Goal: Task Accomplishment & Management: Manage account settings

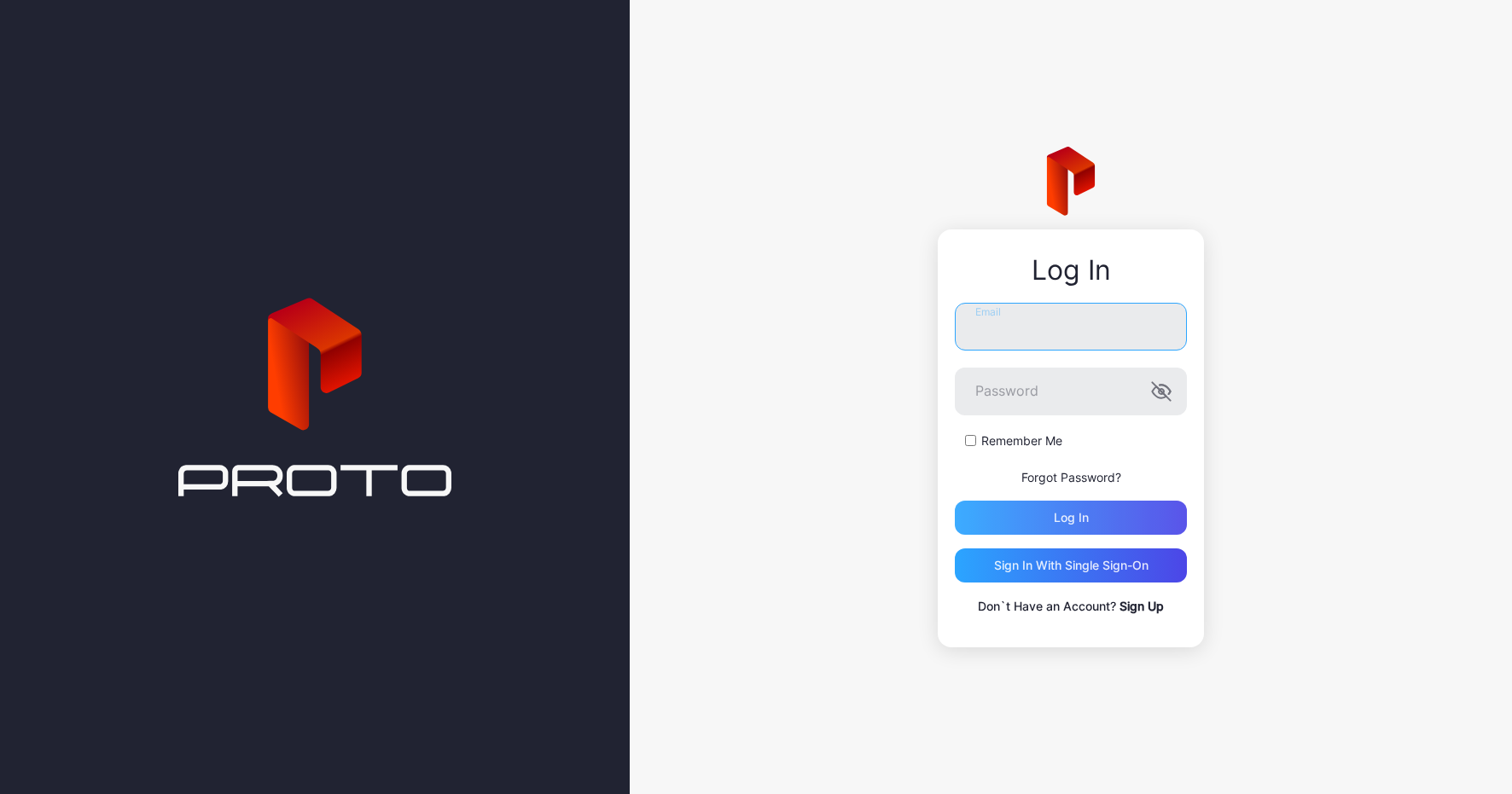
type input "**********"
click at [1048, 514] on div "Log in" at bounding box center [1072, 517] width 232 height 34
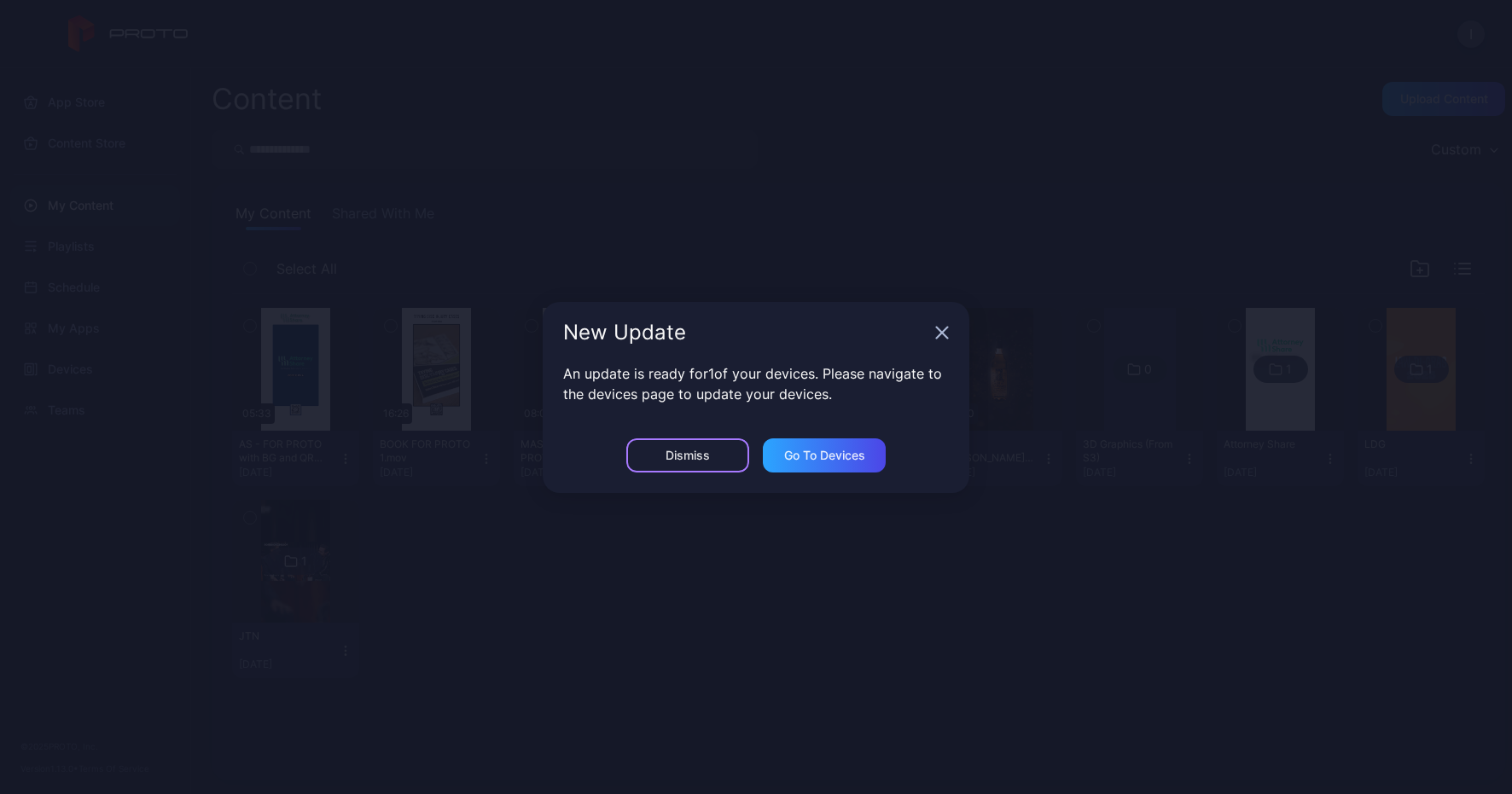
click at [714, 455] on div "Dismiss" at bounding box center [688, 455] width 123 height 34
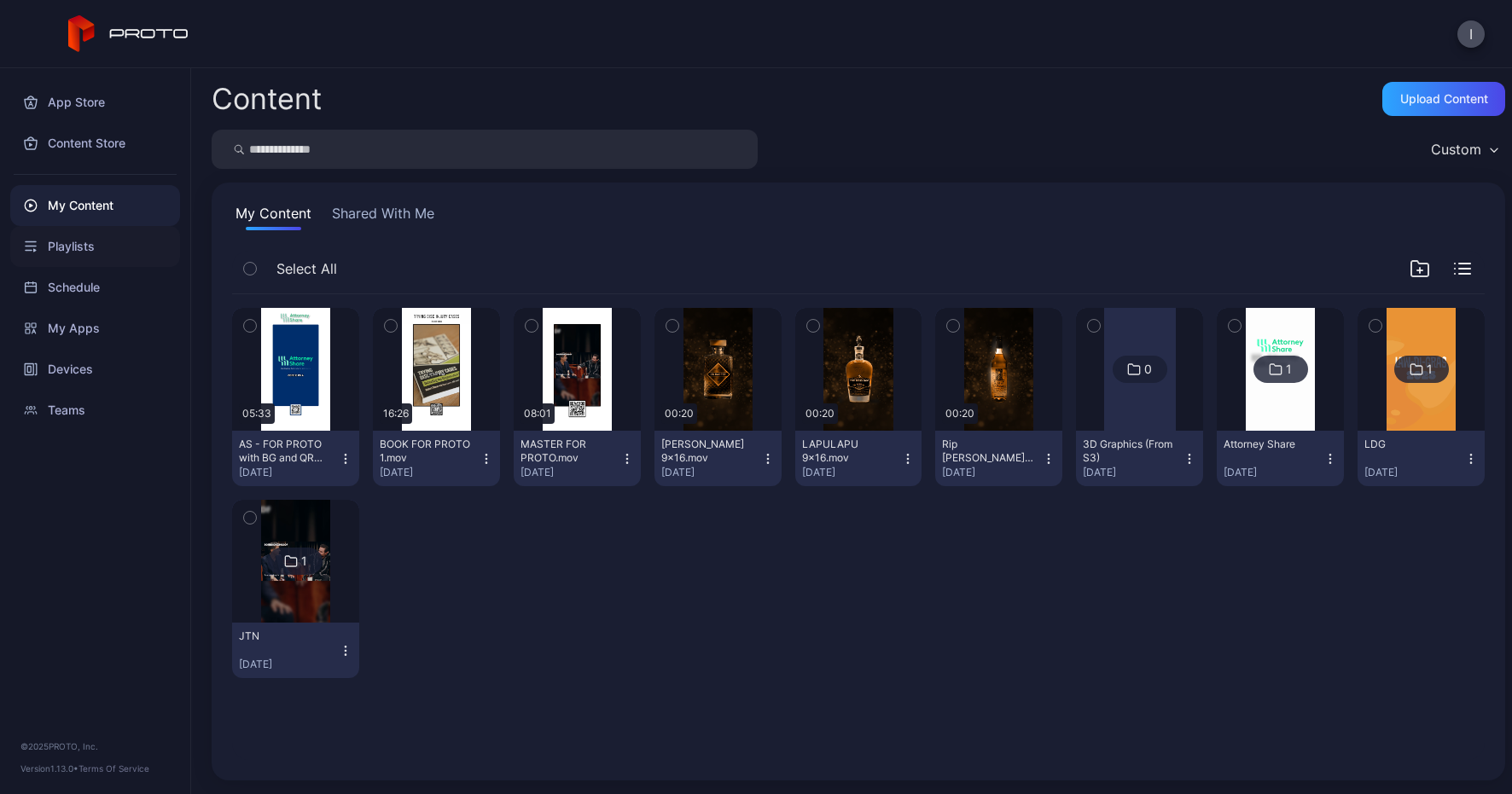
click at [89, 245] on div "Playlists" at bounding box center [95, 246] width 170 height 41
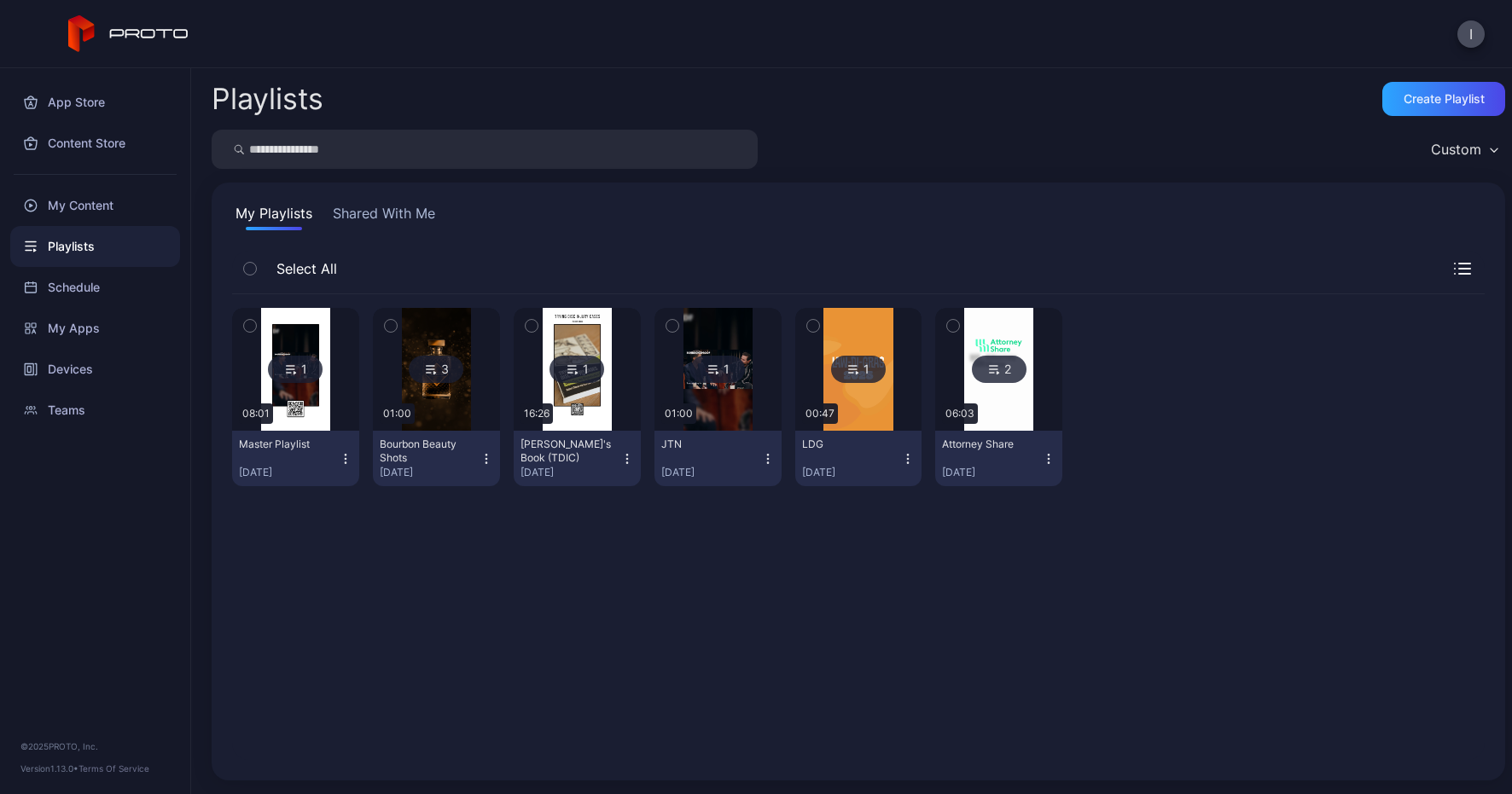
click at [985, 397] on img at bounding box center [998, 369] width 69 height 123
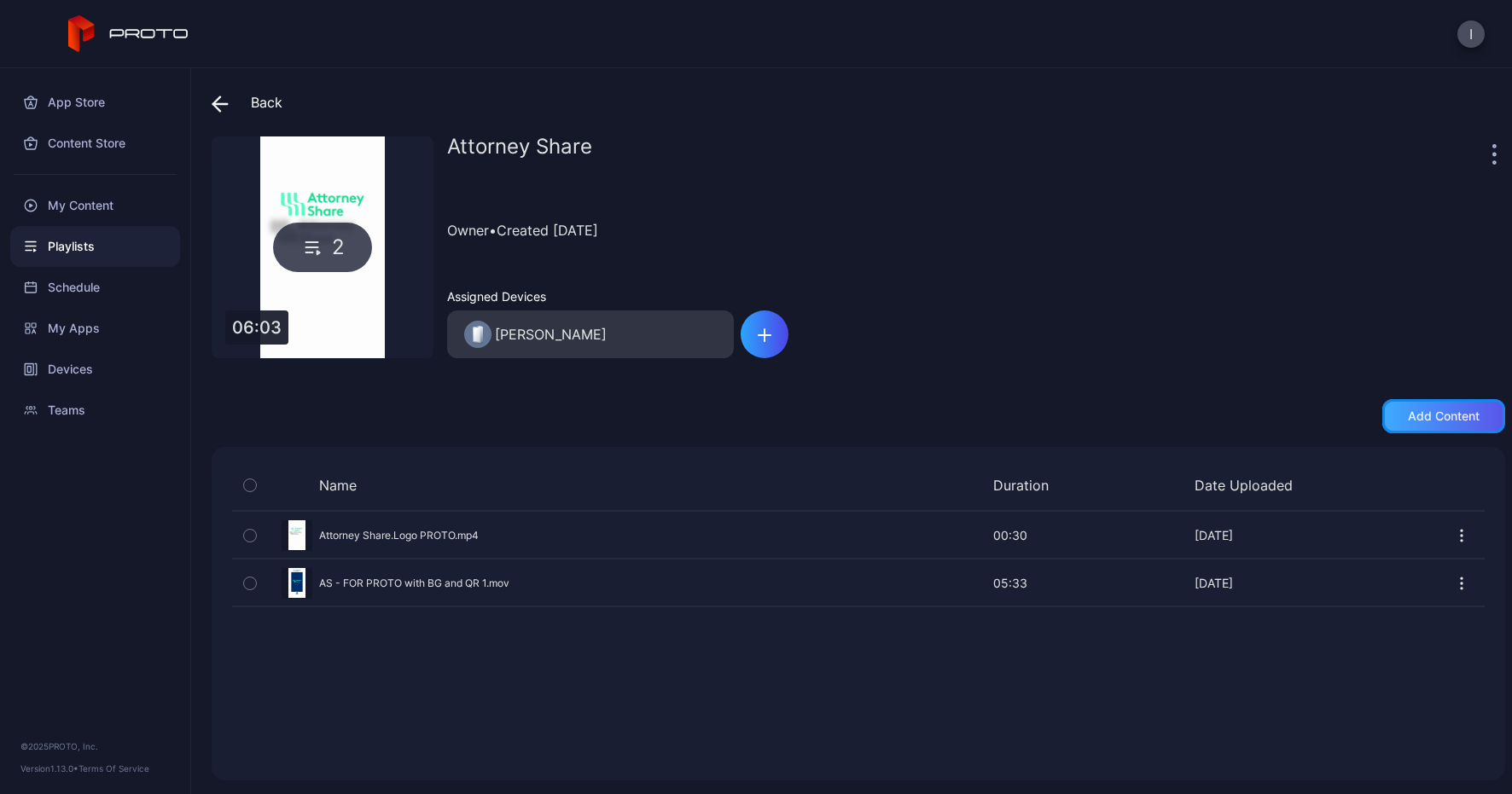
click at [1424, 415] on div "Add content" at bounding box center [1444, 417] width 72 height 14
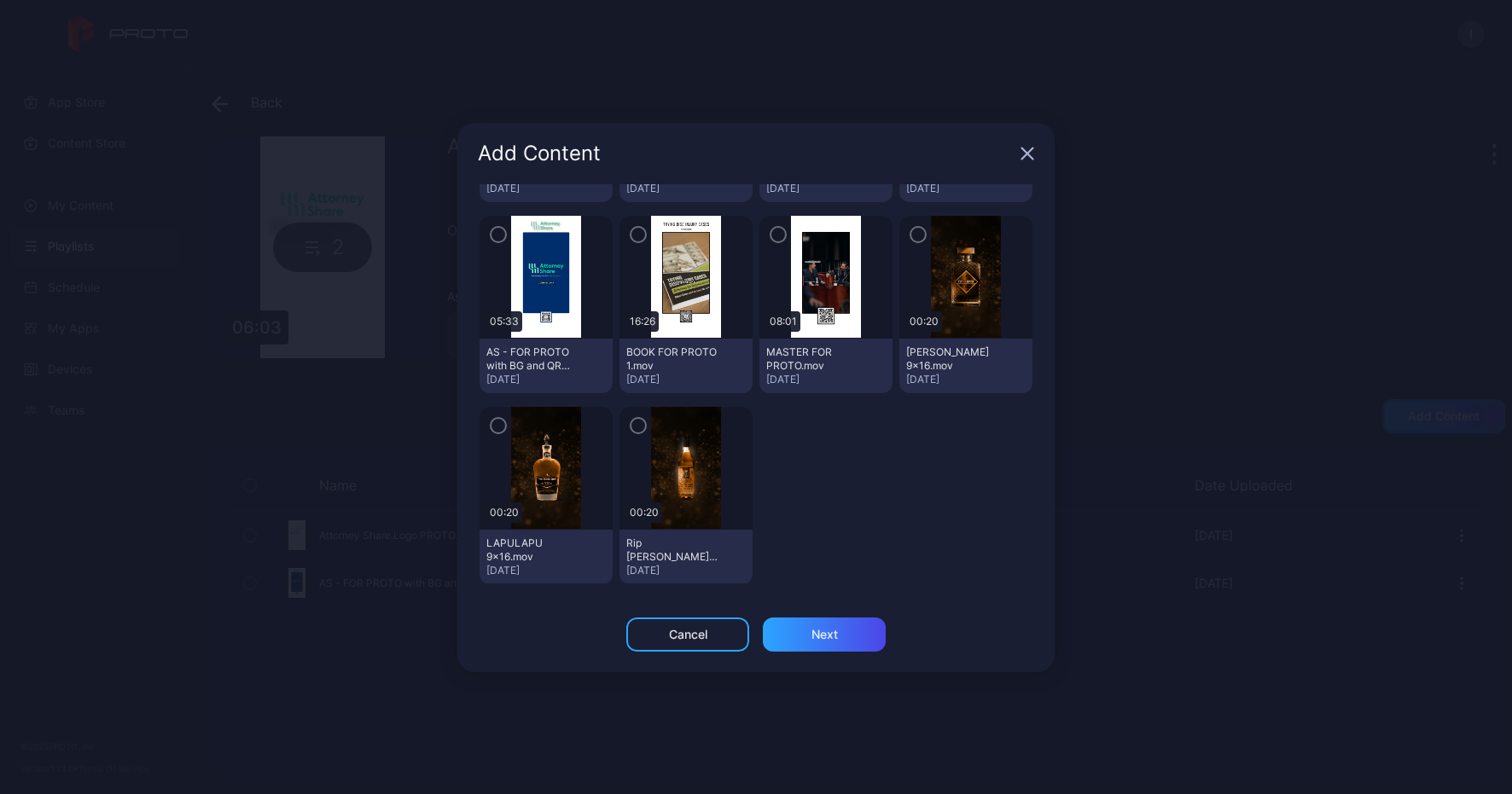
scroll to position [217, 0]
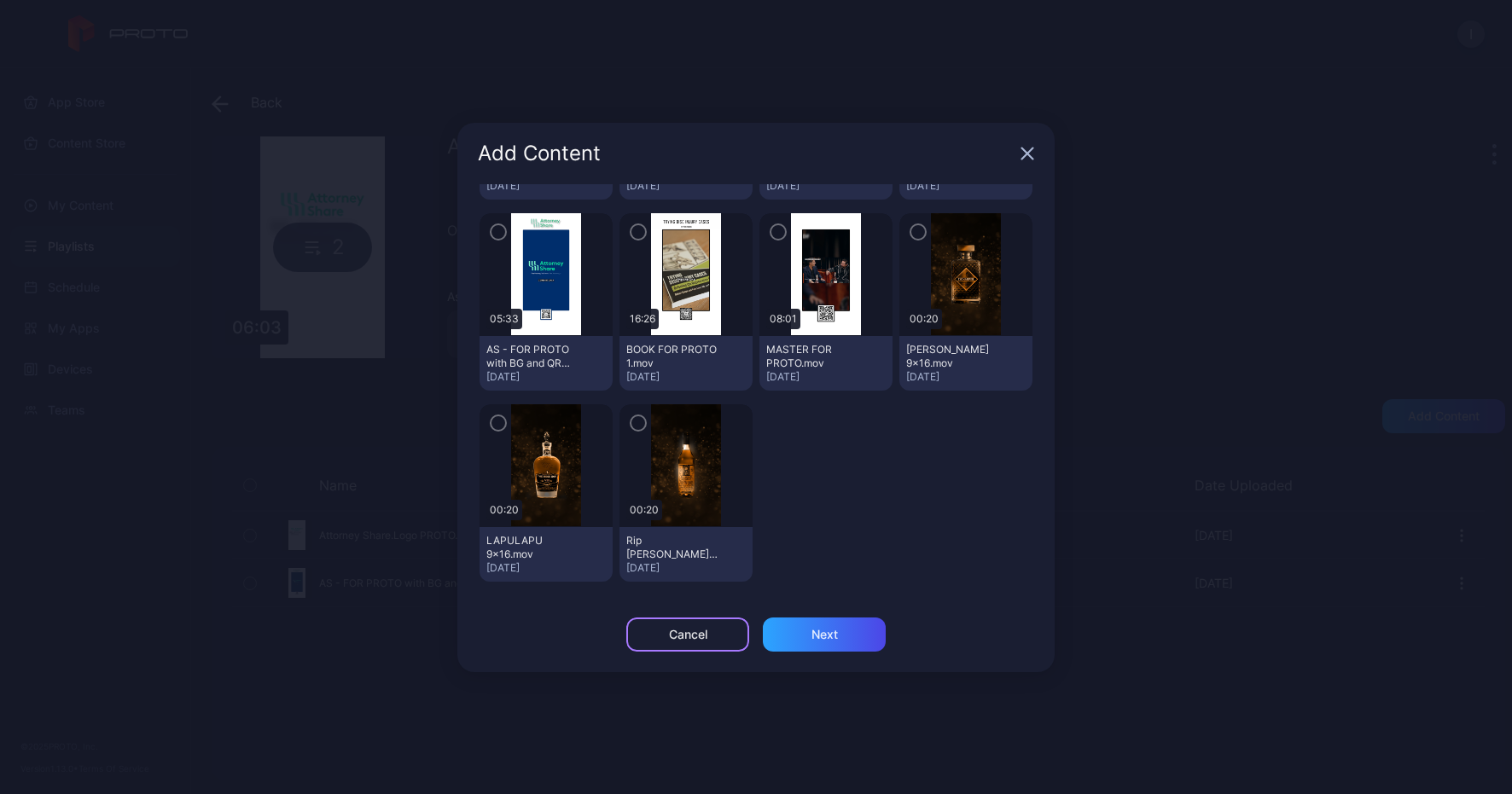
click at [692, 635] on div "Cancel" at bounding box center [688, 635] width 38 height 14
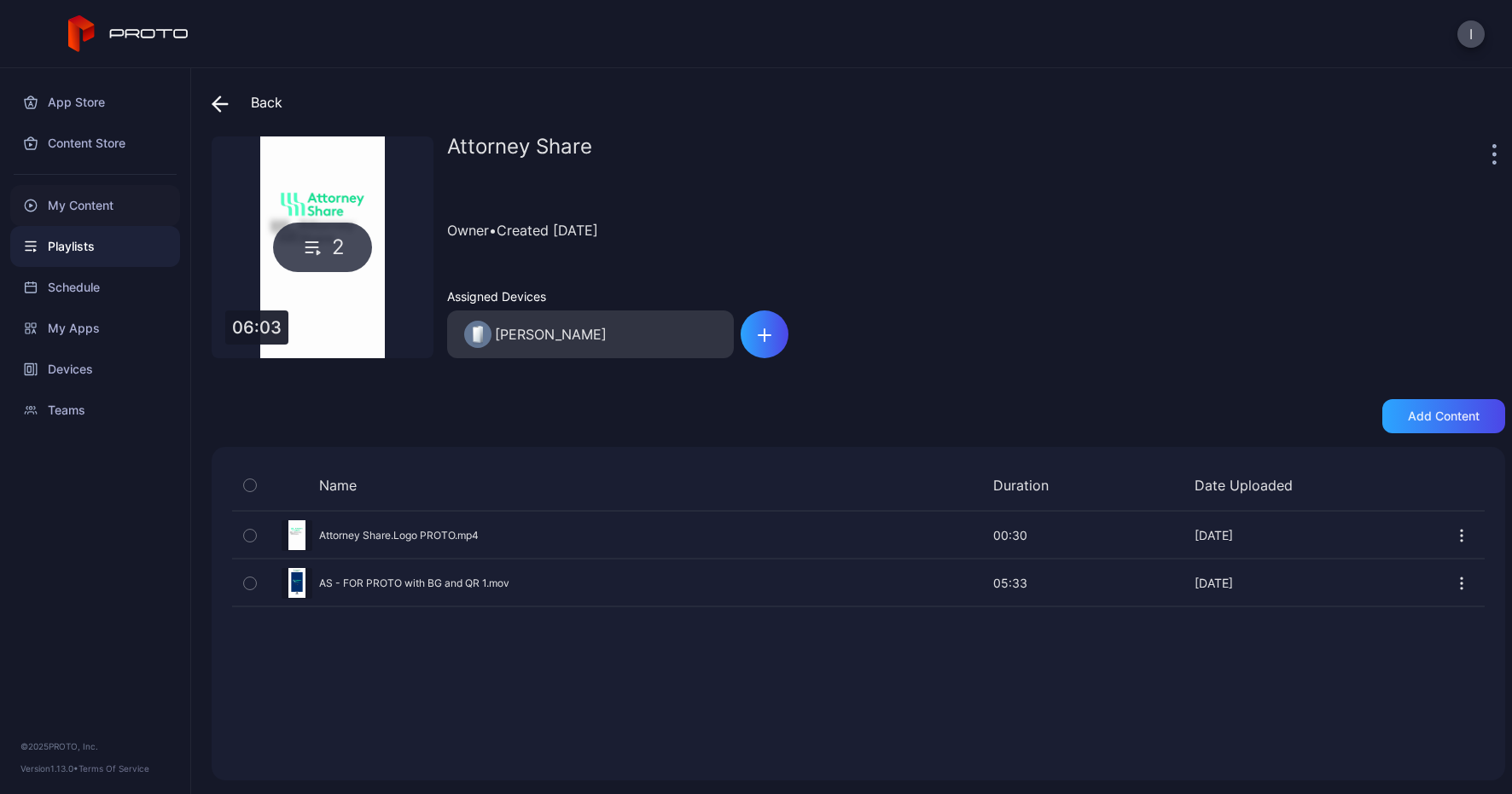
click at [66, 194] on div "My Content" at bounding box center [95, 205] width 170 height 41
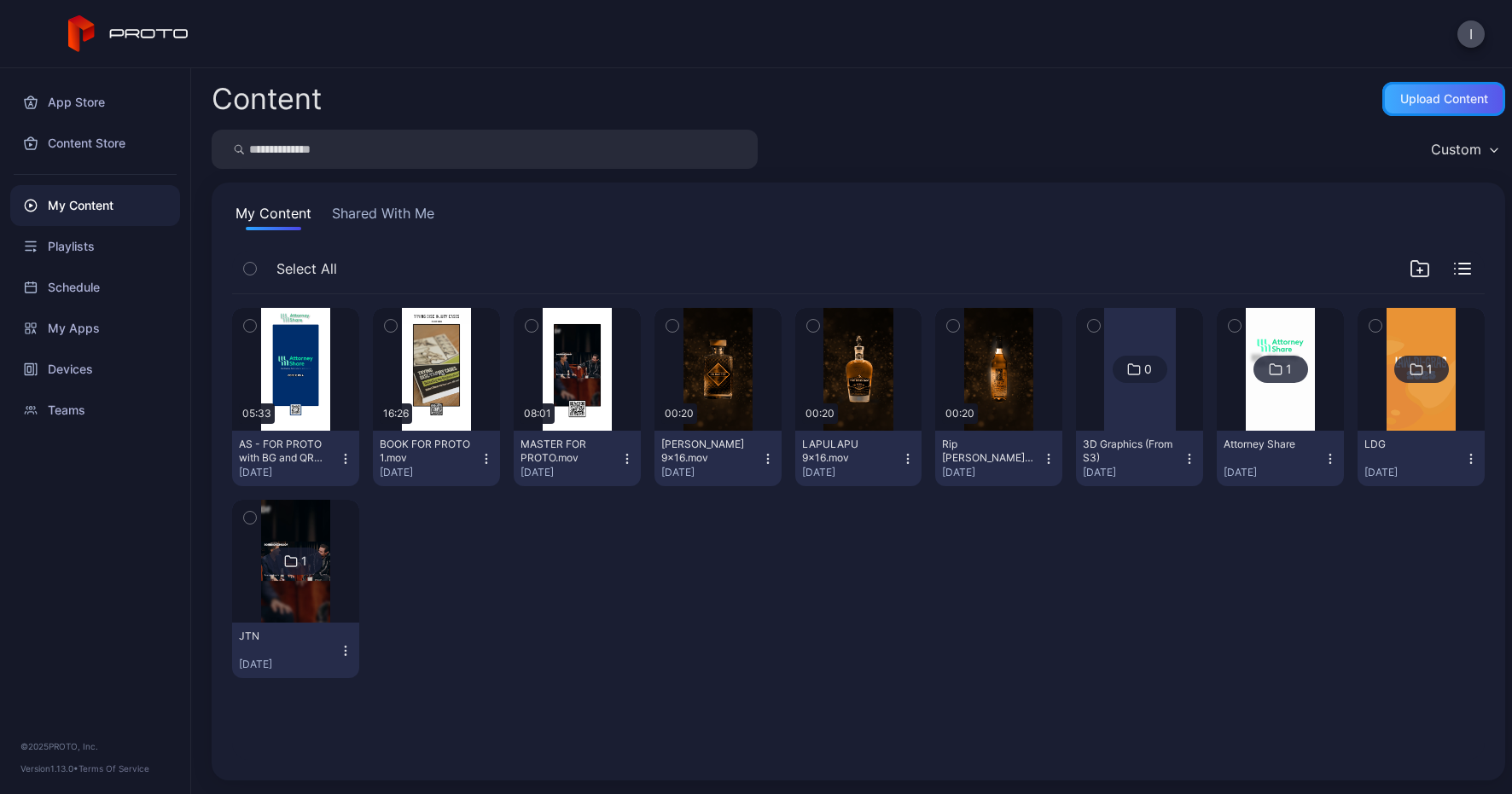
click at [1439, 107] on div "Upload Content" at bounding box center [1444, 99] width 123 height 34
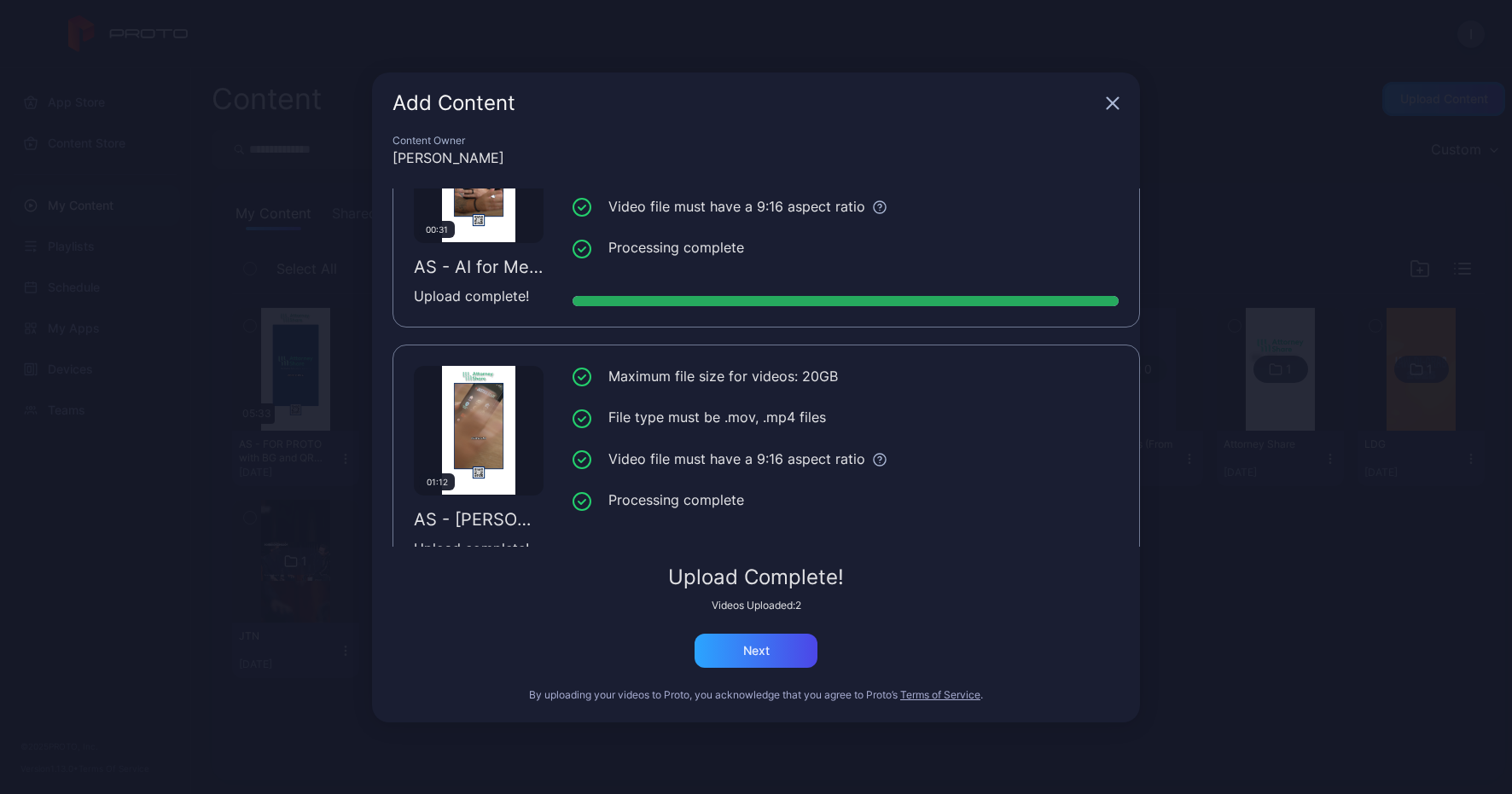
scroll to position [129, 0]
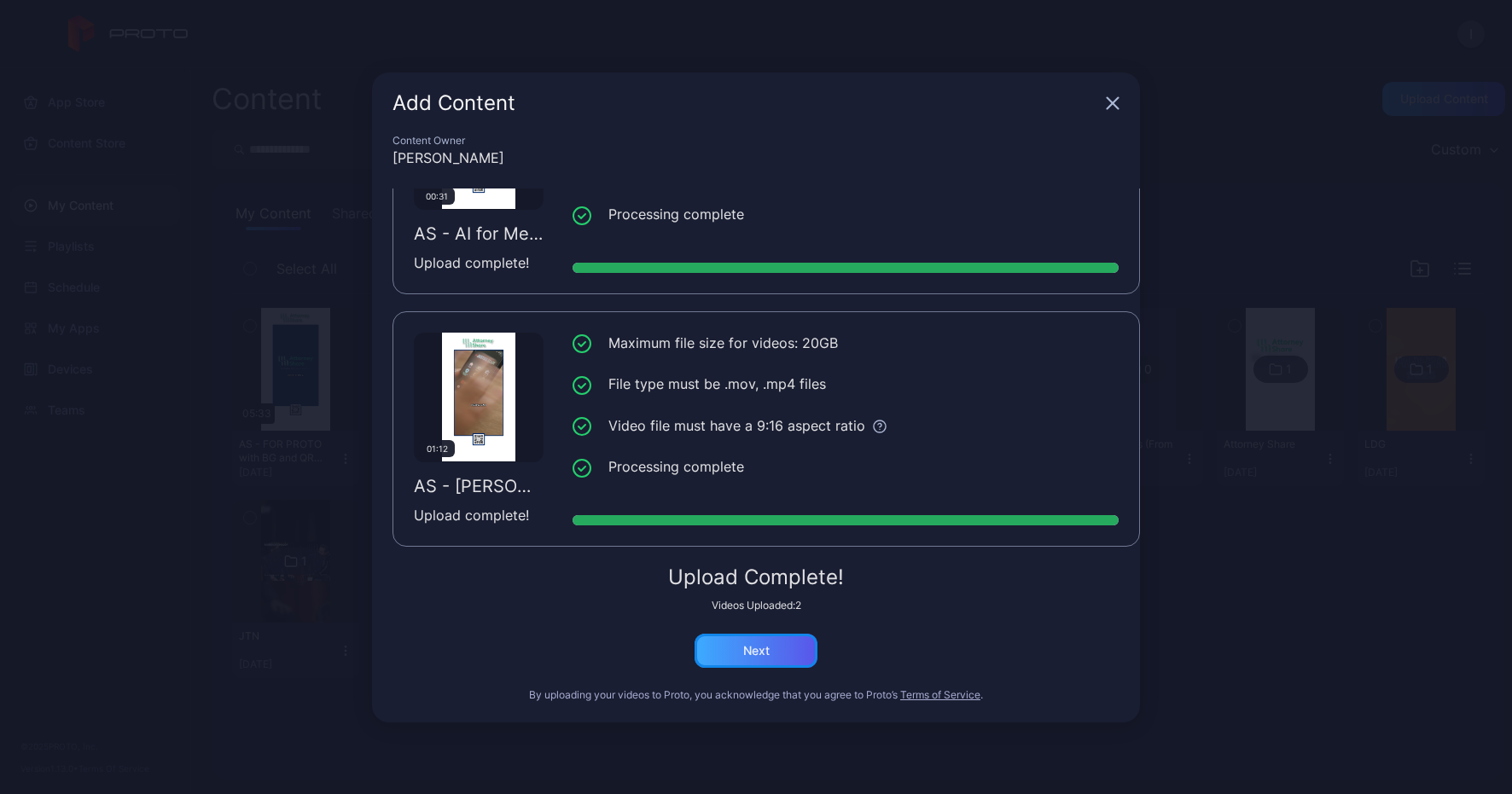
click at [740, 649] on div "Next" at bounding box center [756, 650] width 123 height 34
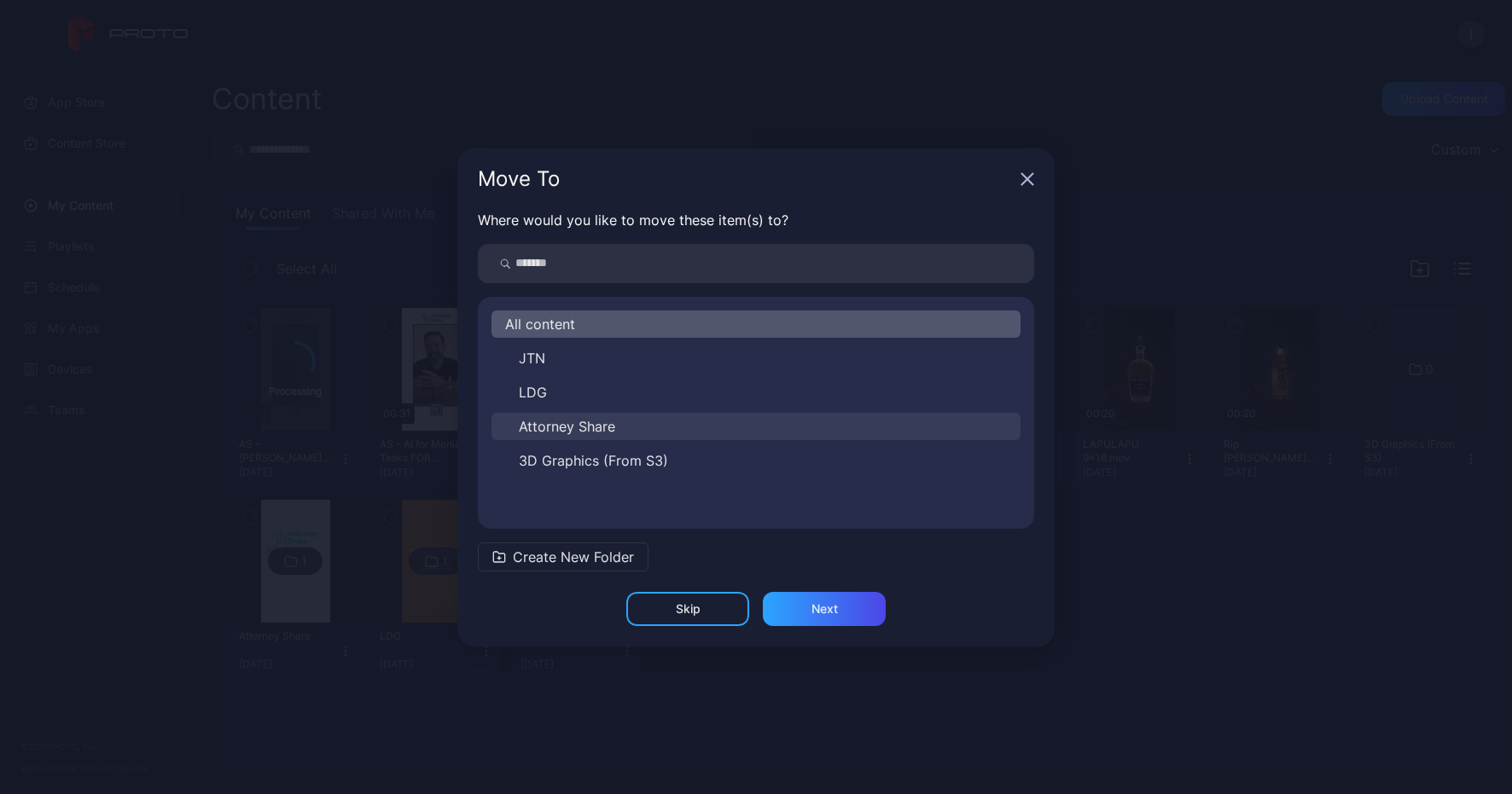
click at [565, 419] on span "Attorney Share" at bounding box center [567, 425] width 96 height 20
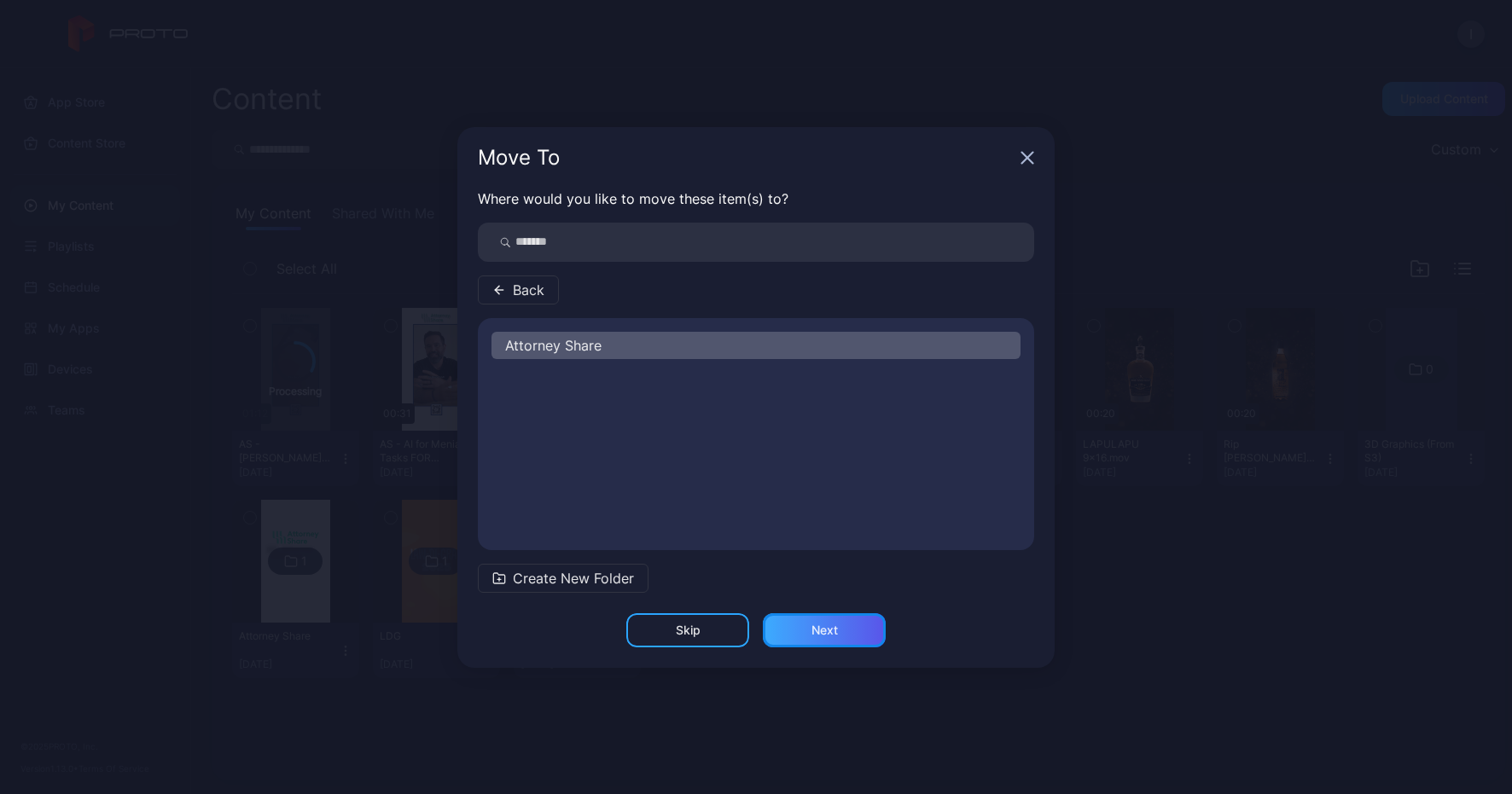
click at [830, 625] on div "Next" at bounding box center [825, 631] width 26 height 14
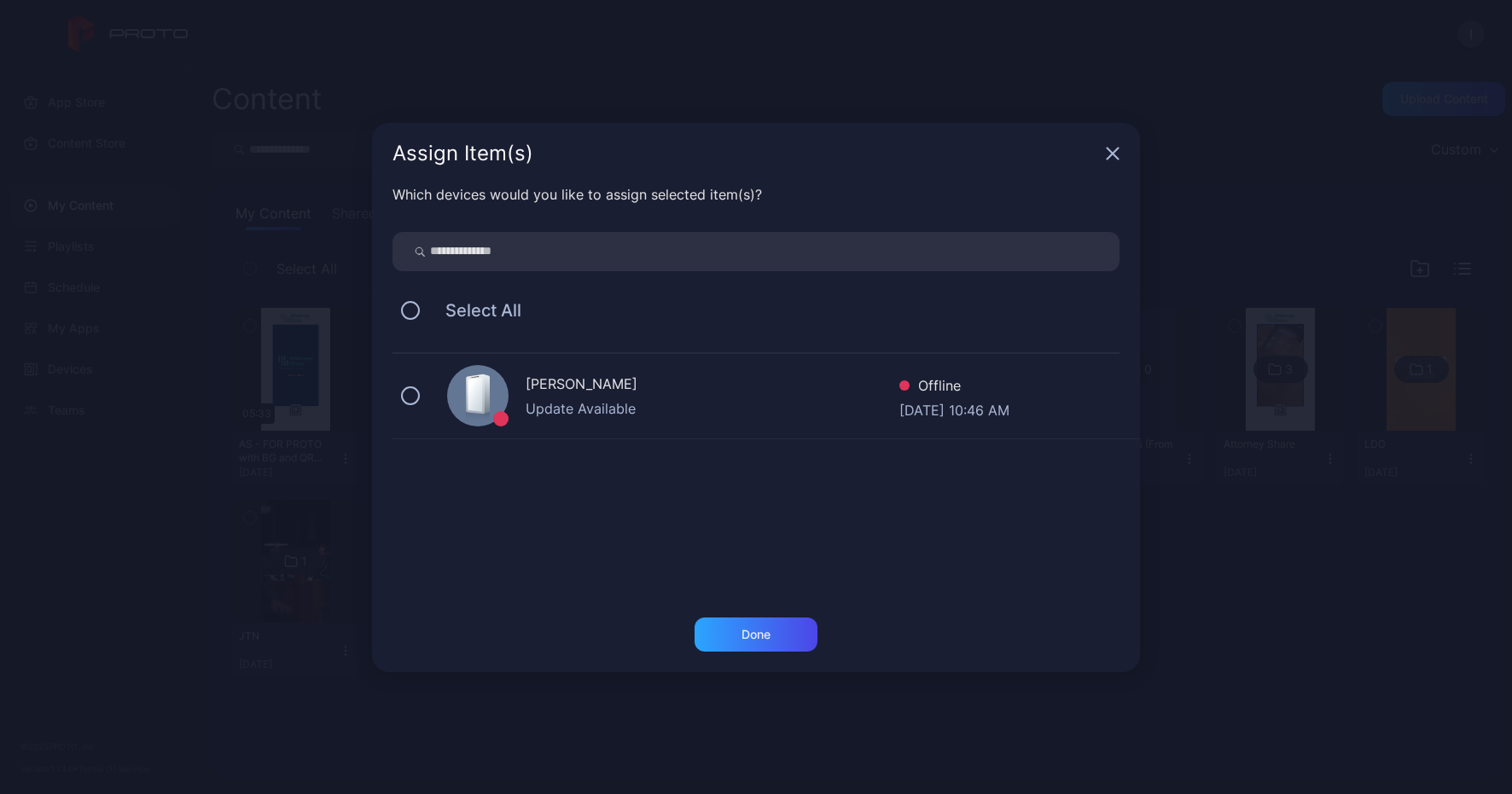
click at [715, 403] on div "Update Available" at bounding box center [712, 408] width 374 height 20
click at [741, 635] on div "Done" at bounding box center [755, 635] width 29 height 14
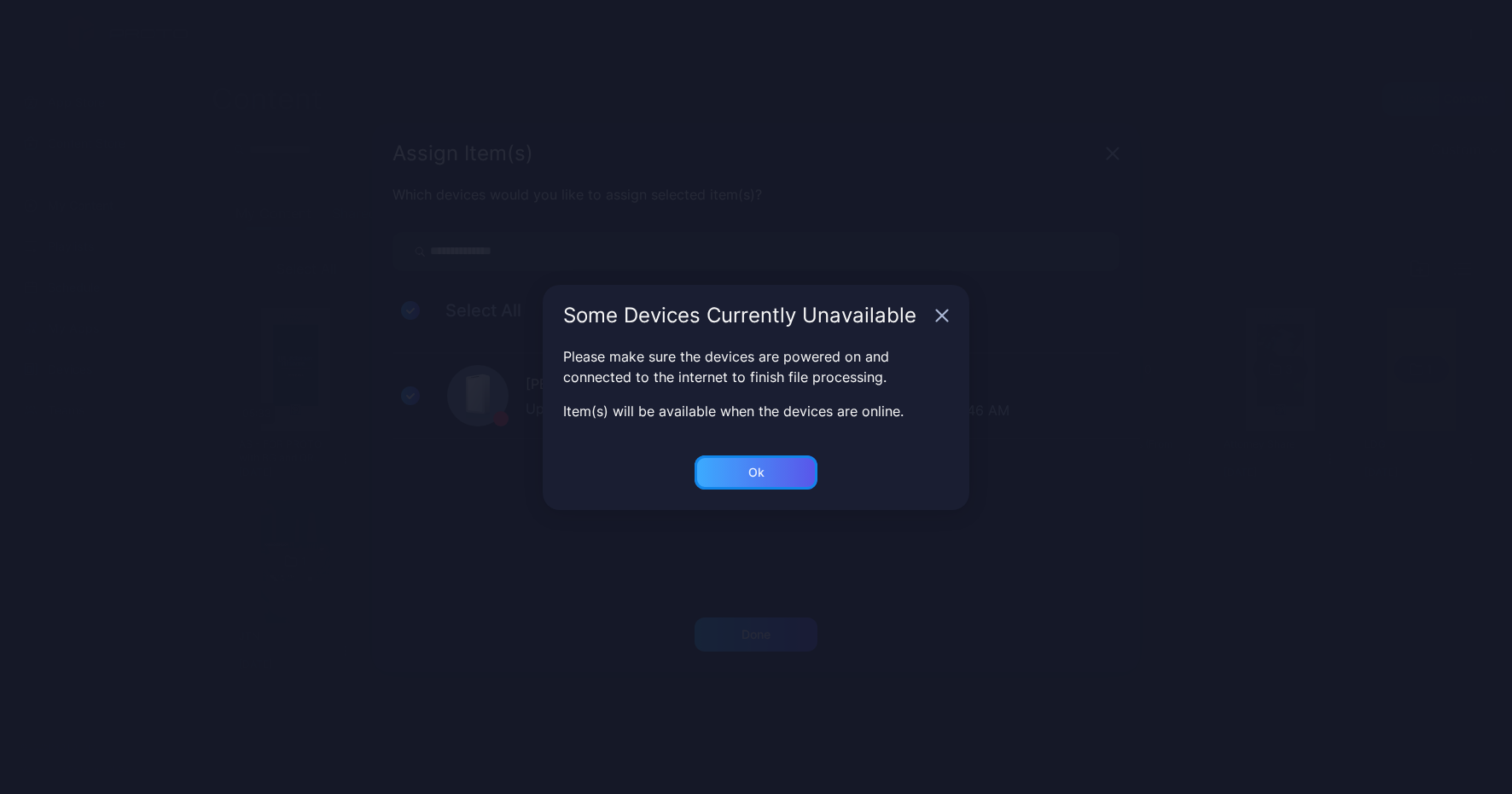
click at [743, 618] on div "Ok" at bounding box center [756, 634] width 123 height 34
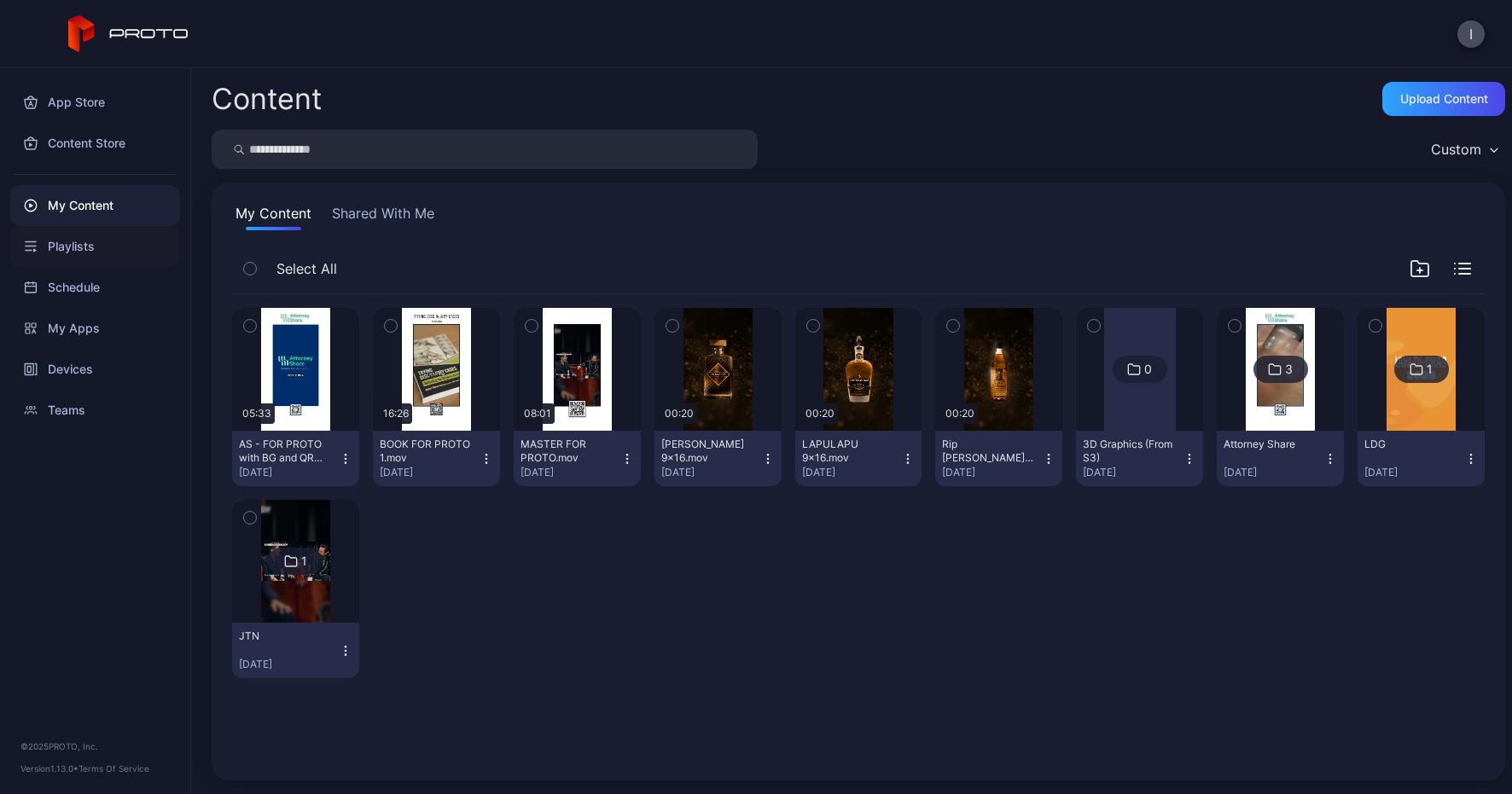
click at [83, 241] on div "Playlists" at bounding box center [95, 246] width 170 height 41
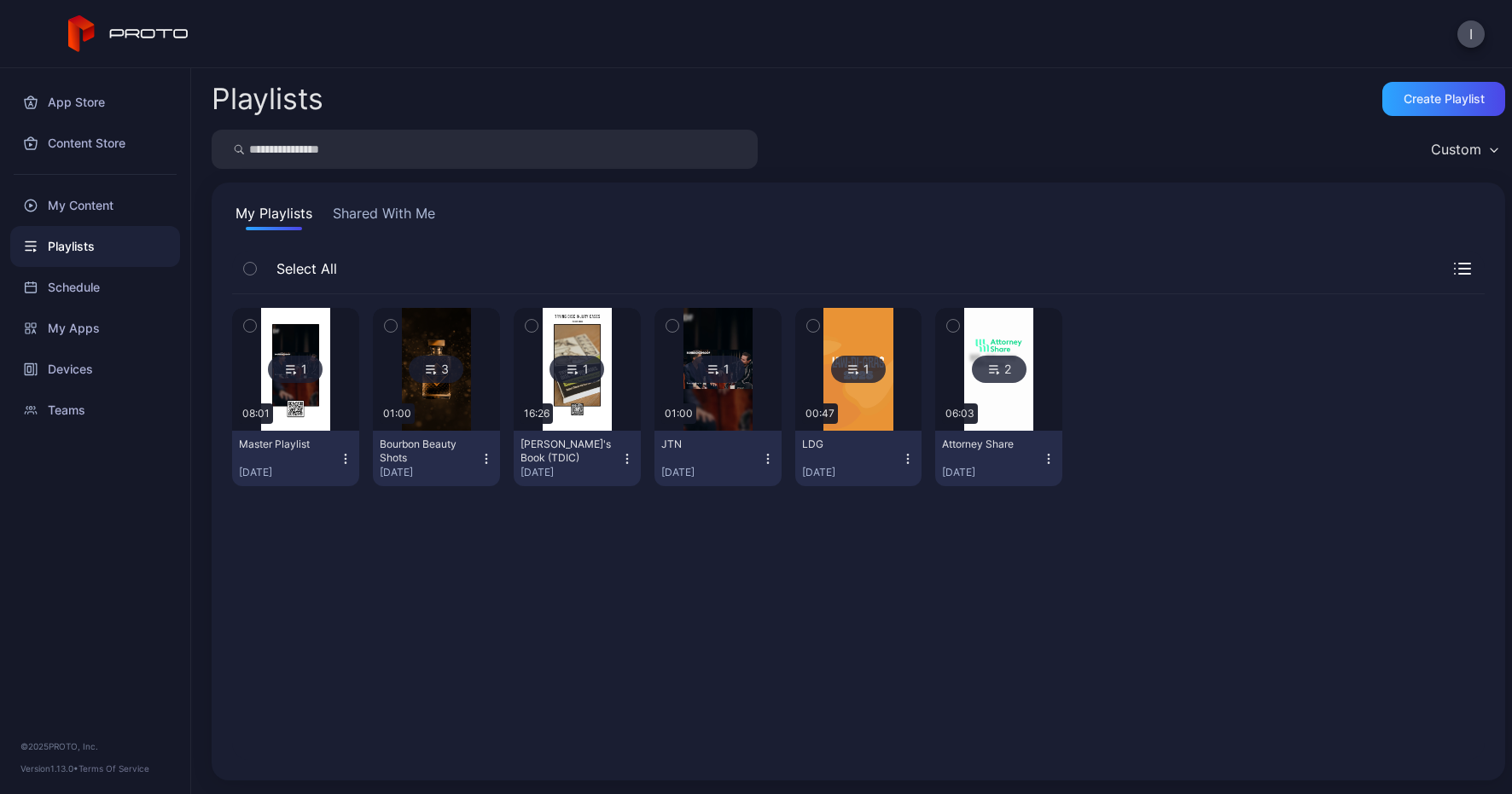
click at [1002, 391] on img at bounding box center [998, 369] width 69 height 123
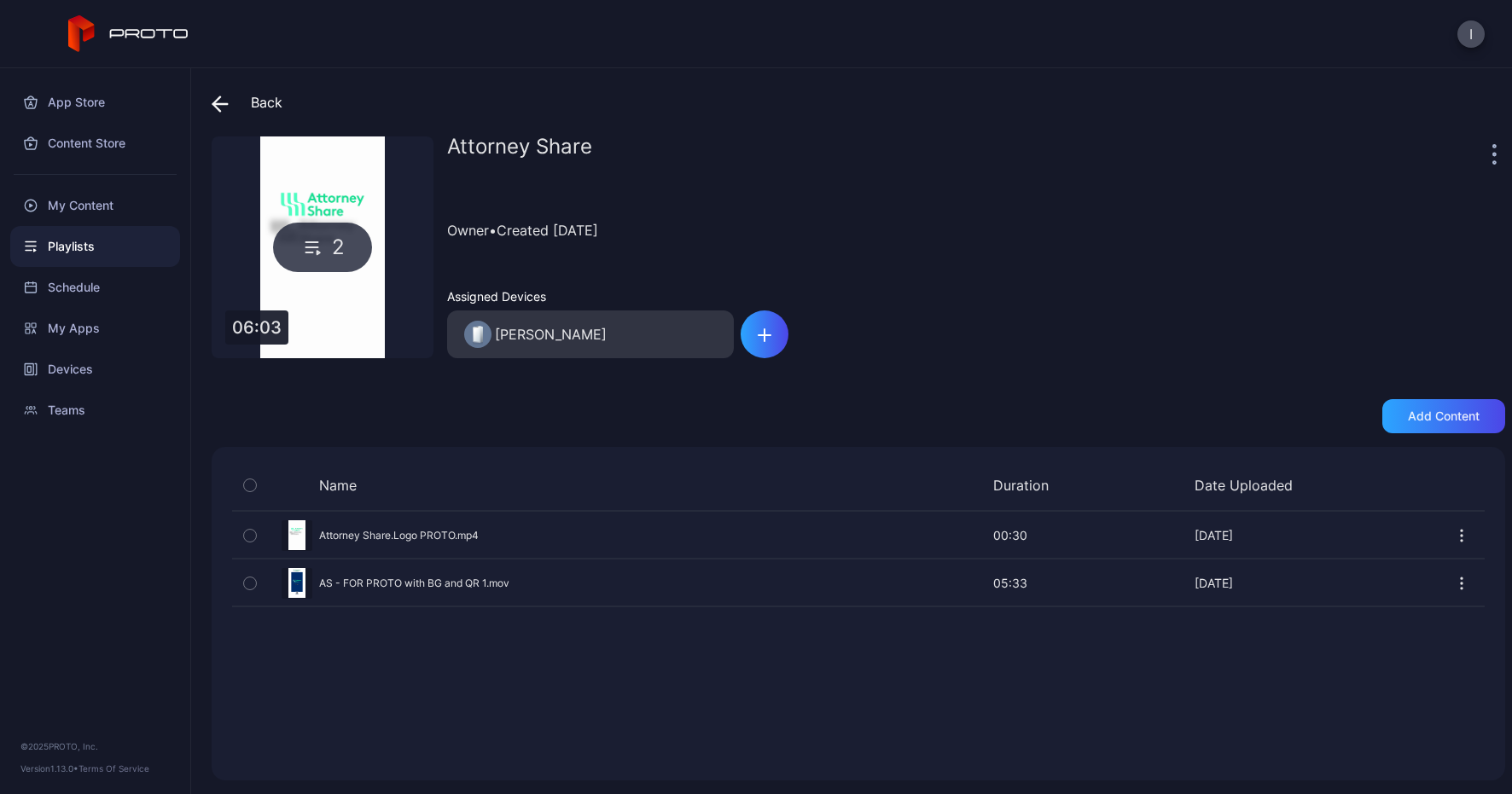
click at [81, 235] on div "Playlists" at bounding box center [95, 246] width 170 height 41
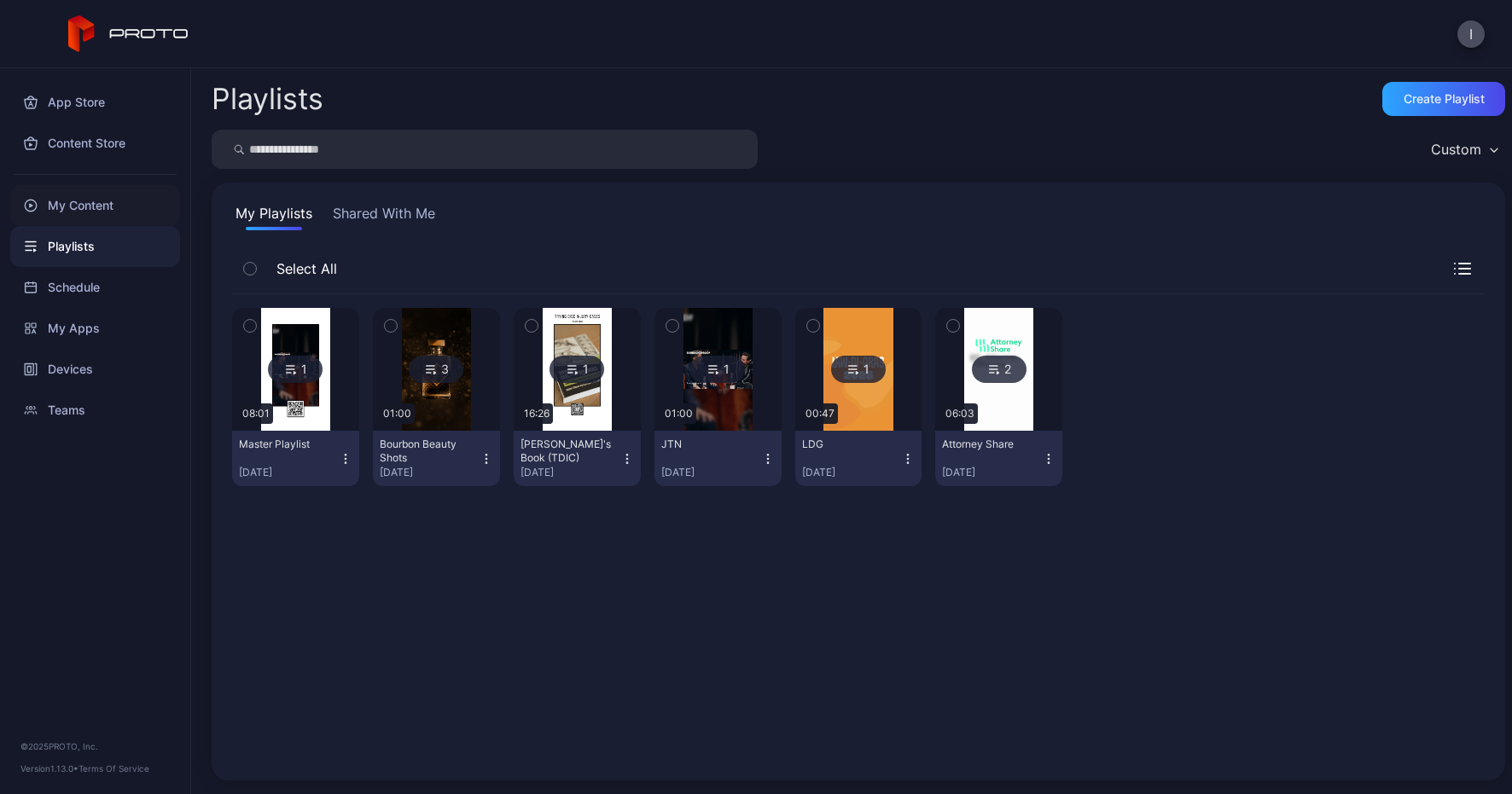
click at [94, 211] on div "My Content" at bounding box center [95, 205] width 170 height 41
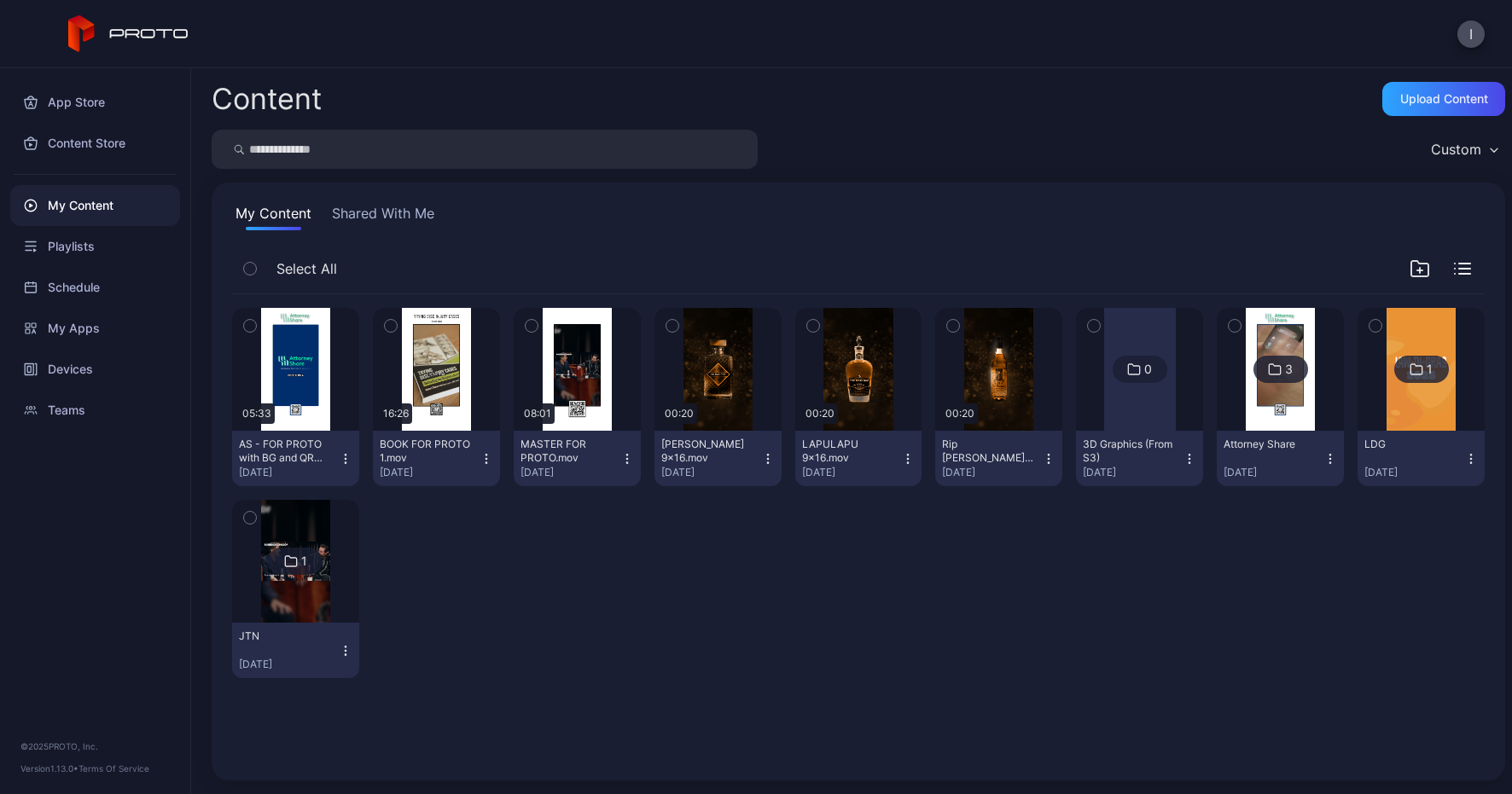
click at [1454, 266] on icon "button" at bounding box center [1463, 269] width 17 height 12
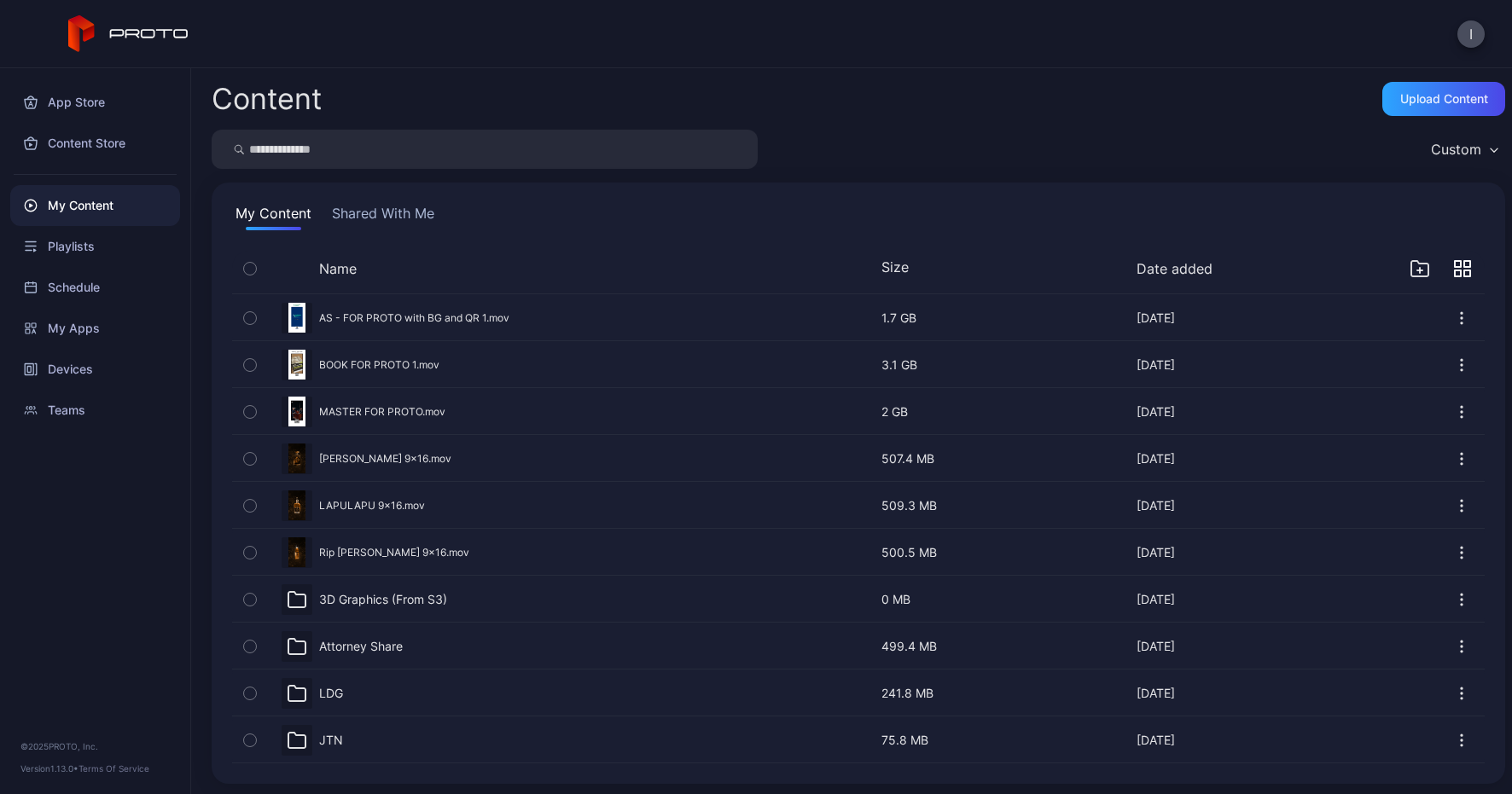
click at [91, 217] on div "My Content" at bounding box center [95, 205] width 170 height 41
click at [80, 251] on div "Playlists" at bounding box center [95, 246] width 170 height 41
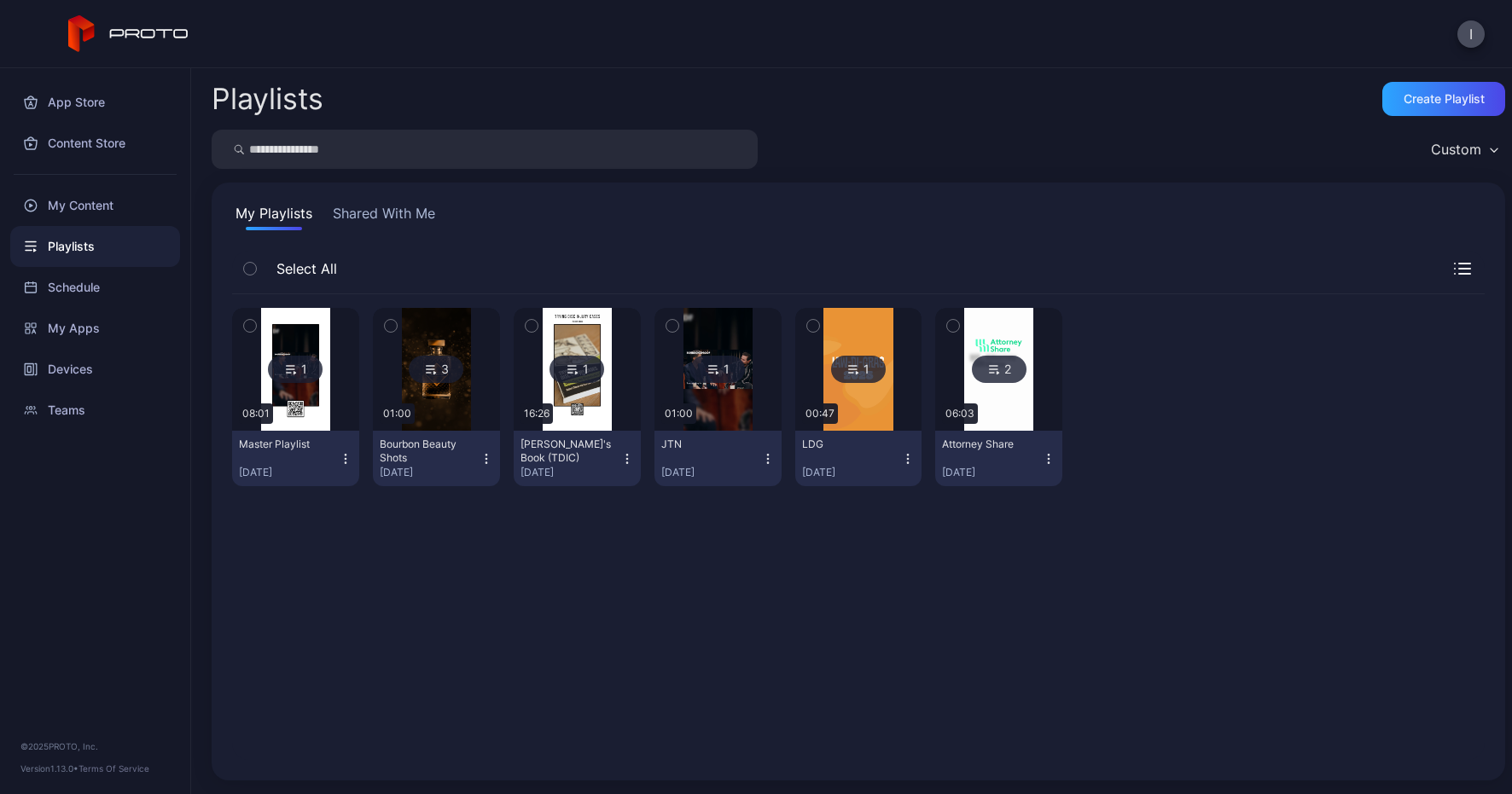
click at [989, 399] on img at bounding box center [998, 369] width 69 height 123
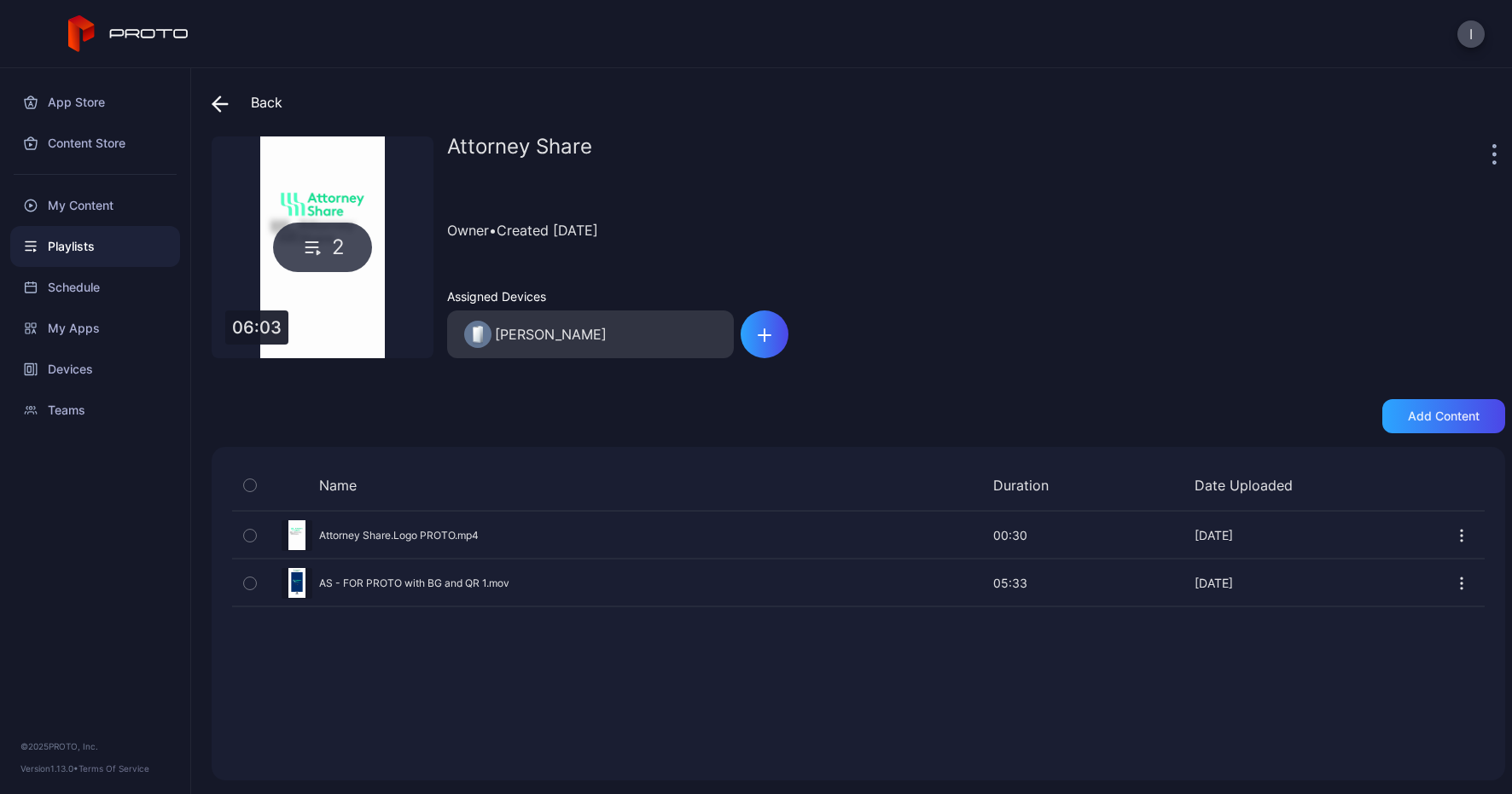
click at [555, 332] on div "[PERSON_NAME]" at bounding box center [575, 334] width 223 height 48
click at [217, 104] on icon at bounding box center [220, 104] width 17 height 17
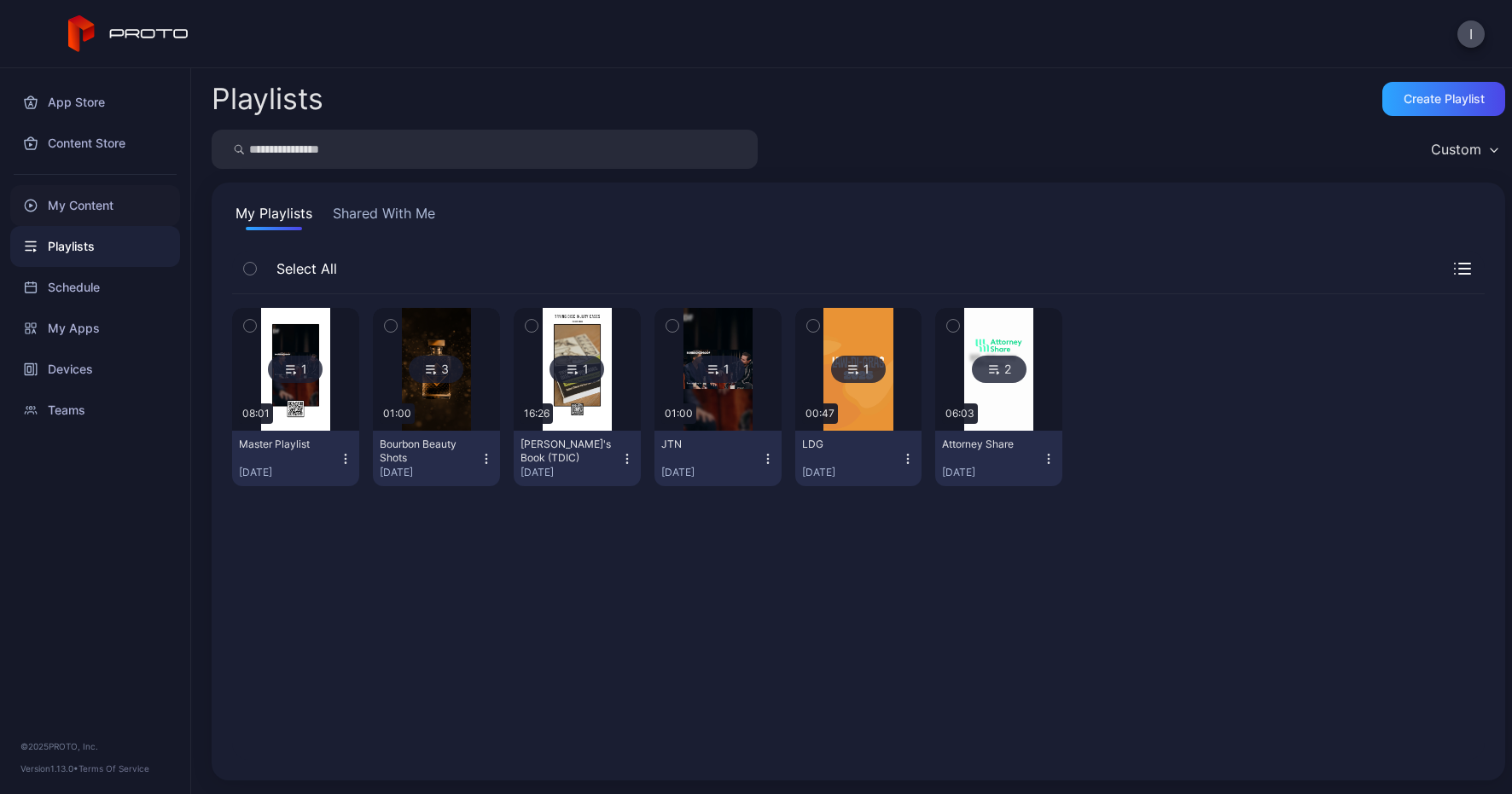
click at [74, 203] on div "My Content" at bounding box center [95, 205] width 170 height 41
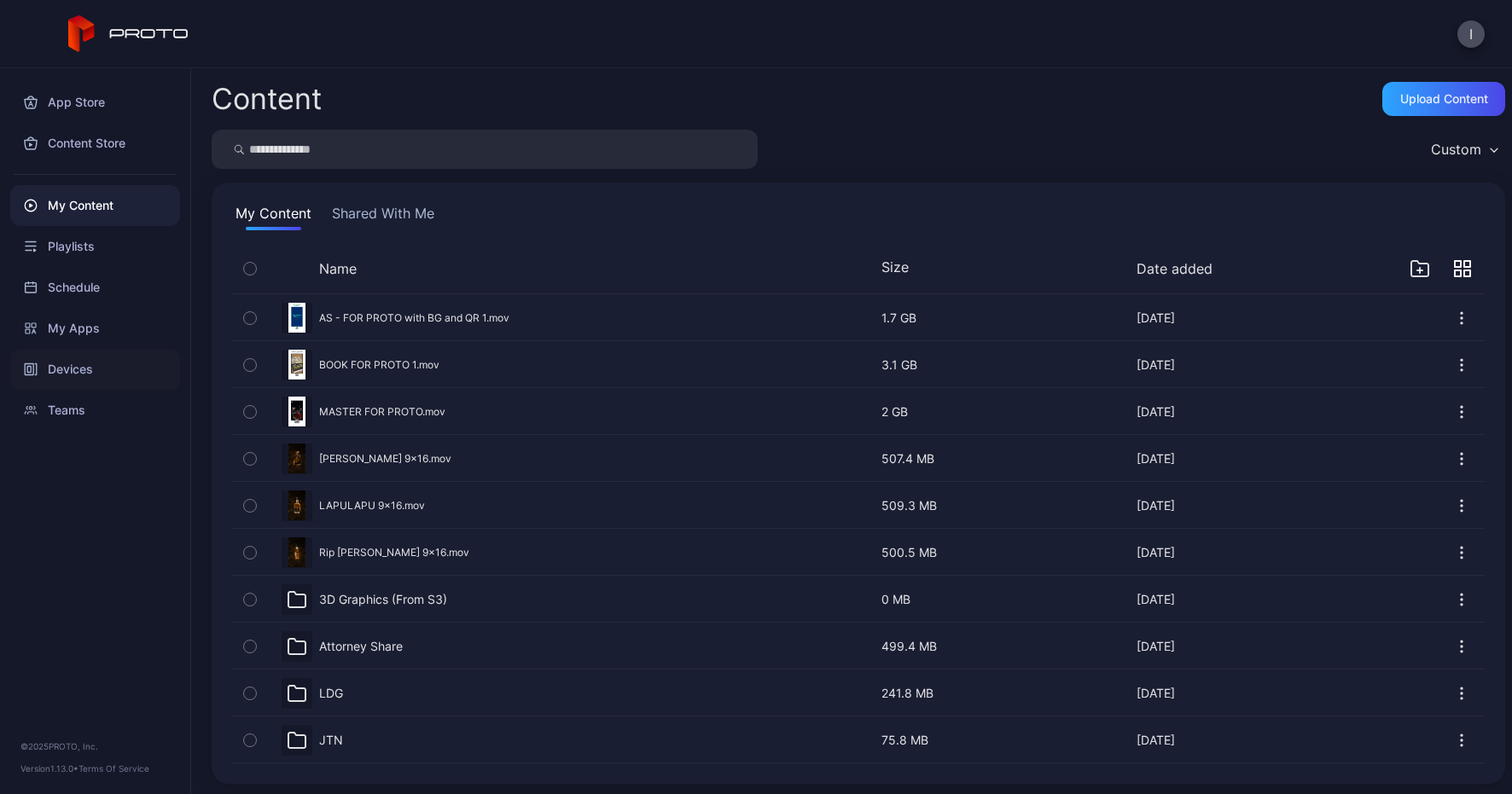
click at [73, 359] on div "Devices" at bounding box center [95, 369] width 170 height 41
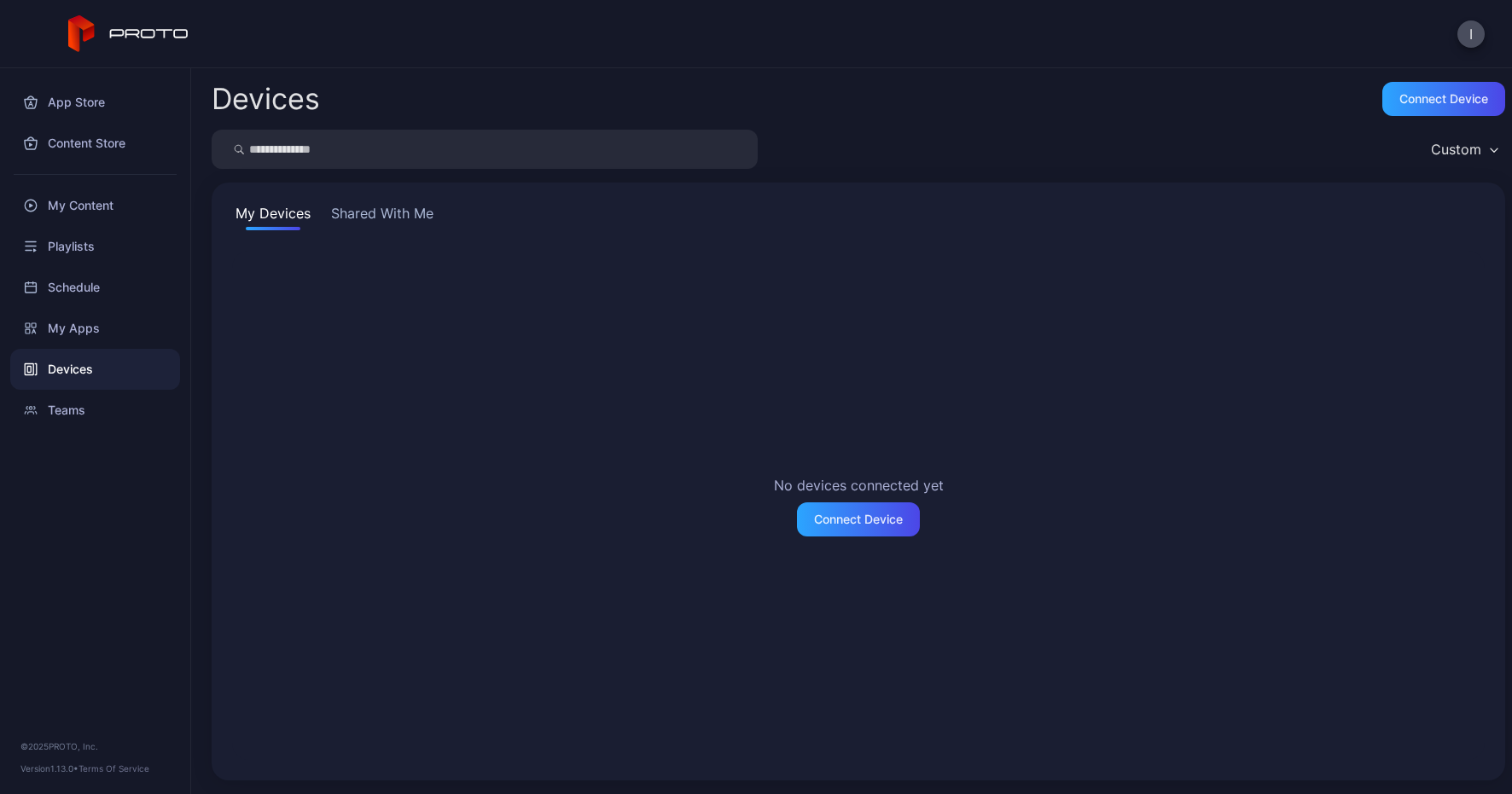
click at [374, 212] on button "Shared With Me" at bounding box center [382, 216] width 109 height 27
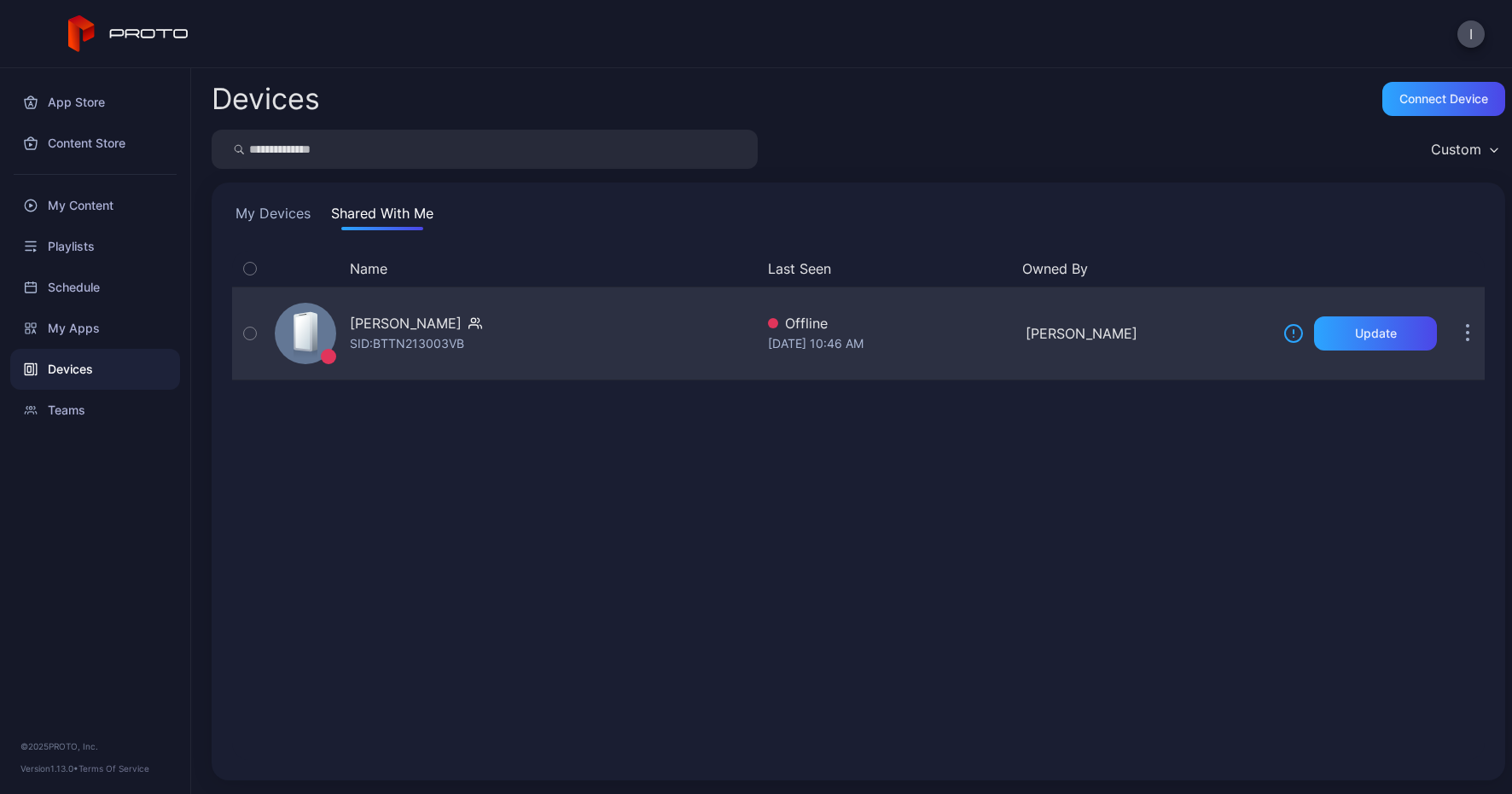
click at [533, 327] on div "[PERSON_NAME] [PERSON_NAME]: BTTN213003VB" at bounding box center [511, 334] width 487 height 86
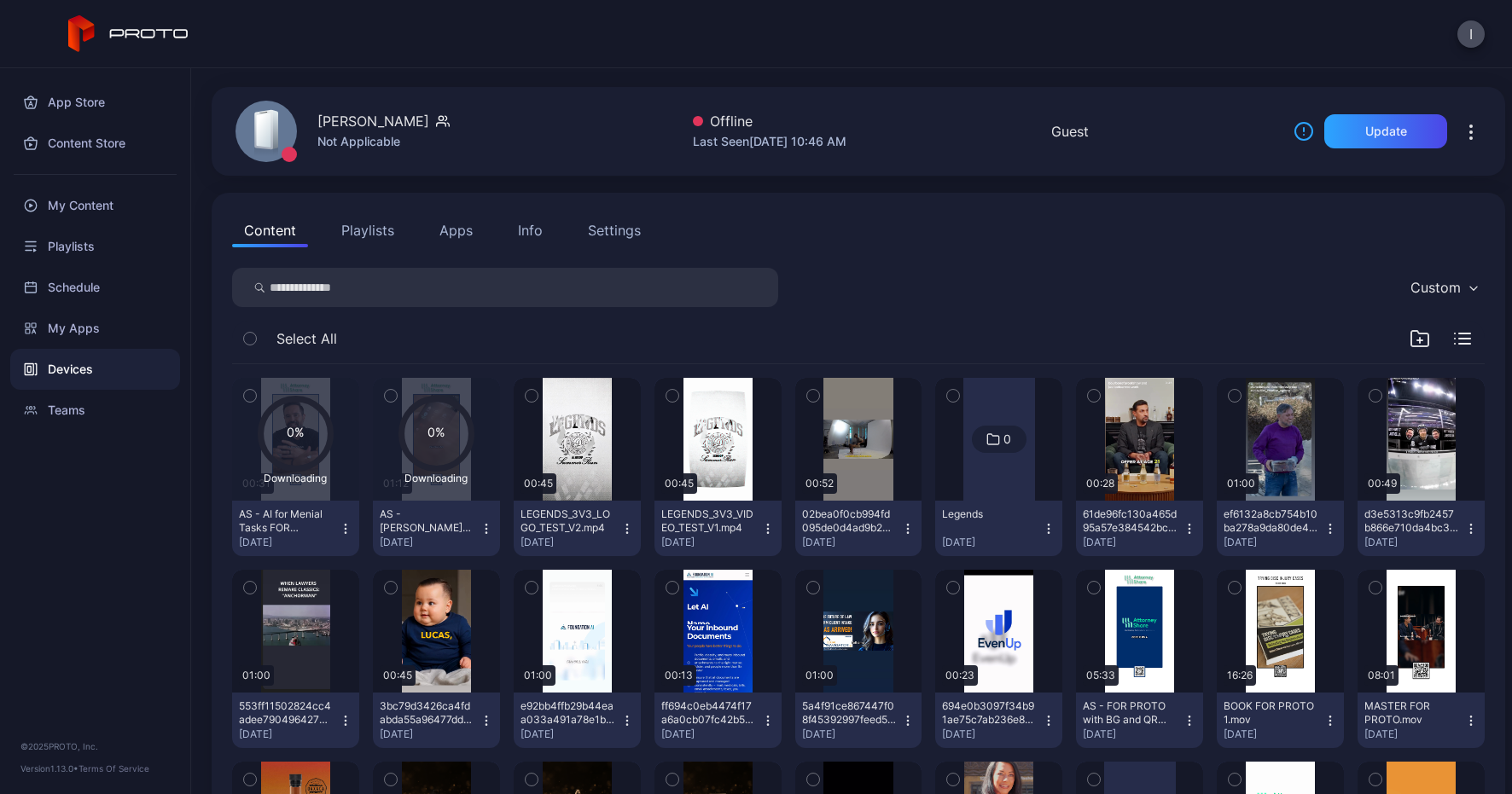
scroll to position [51, 0]
click at [1395, 135] on div "Update" at bounding box center [1385, 130] width 123 height 34
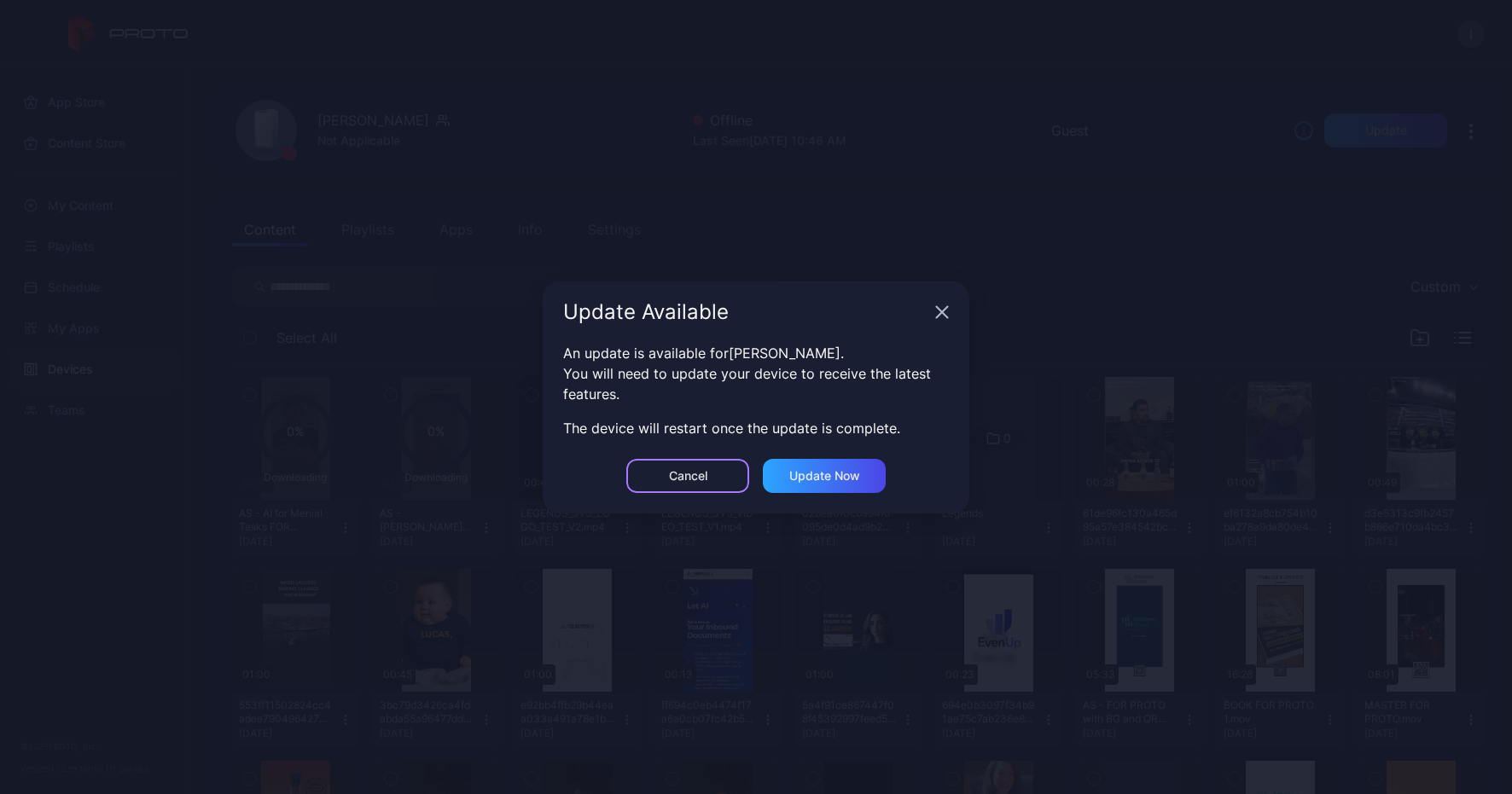
click at [699, 477] on div "Cancel" at bounding box center [688, 476] width 38 height 14
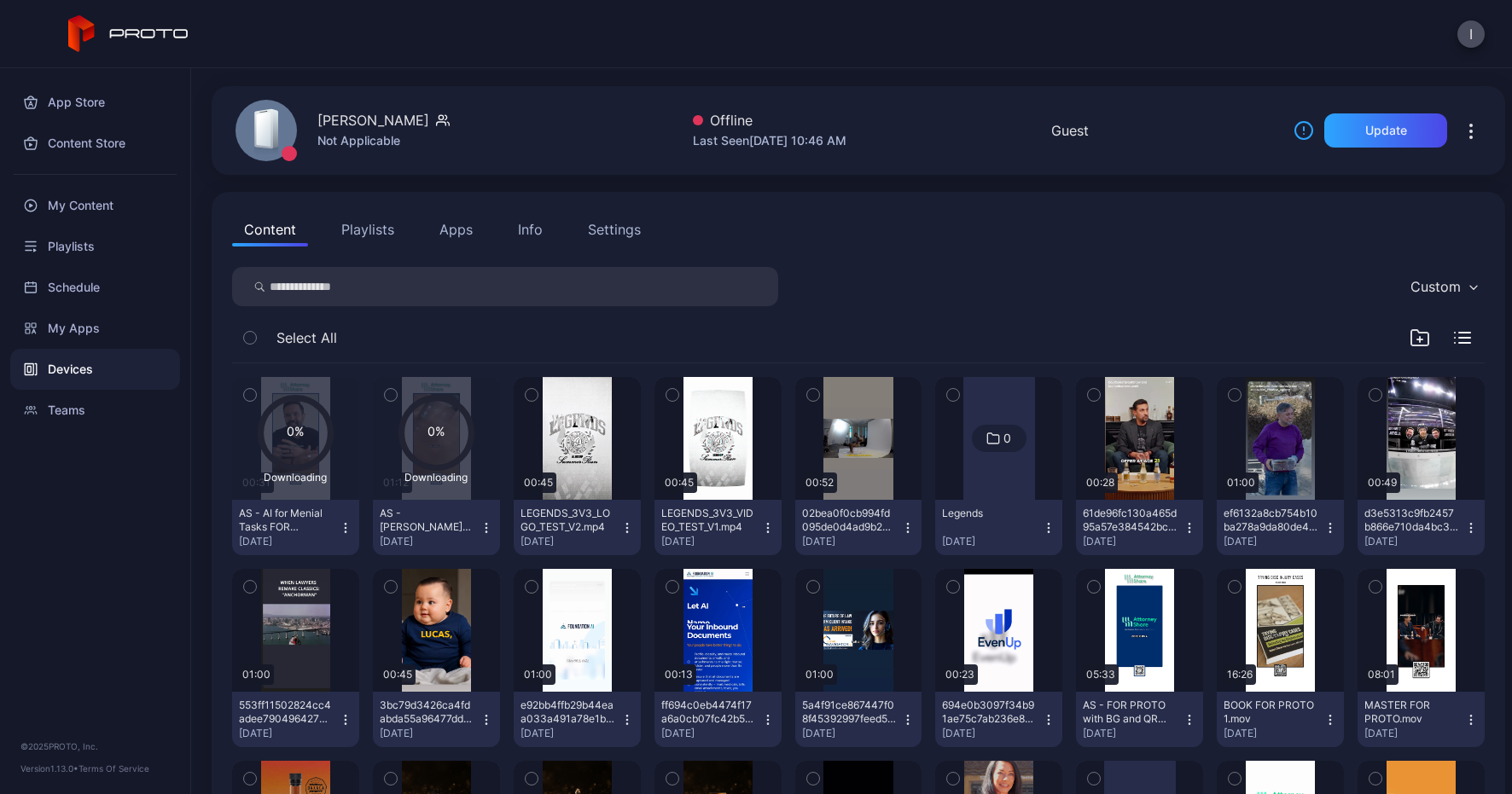
click at [307, 471] on div "Downloading" at bounding box center [295, 478] width 76 height 14
